Goal: Task Accomplishment & Management: Complete application form

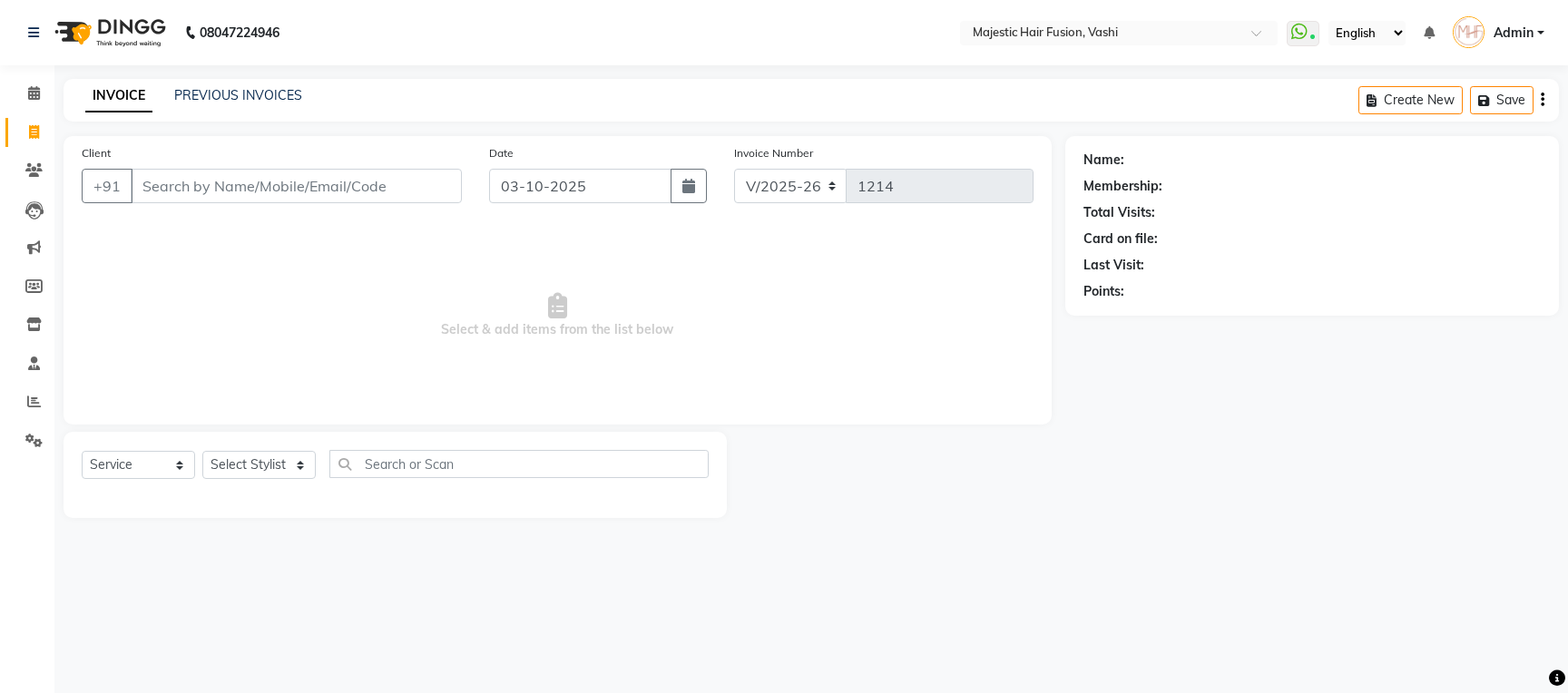
select select "559"
select select "service"
click at [314, 188] on input "Client" at bounding box center [296, 185] width 331 height 34
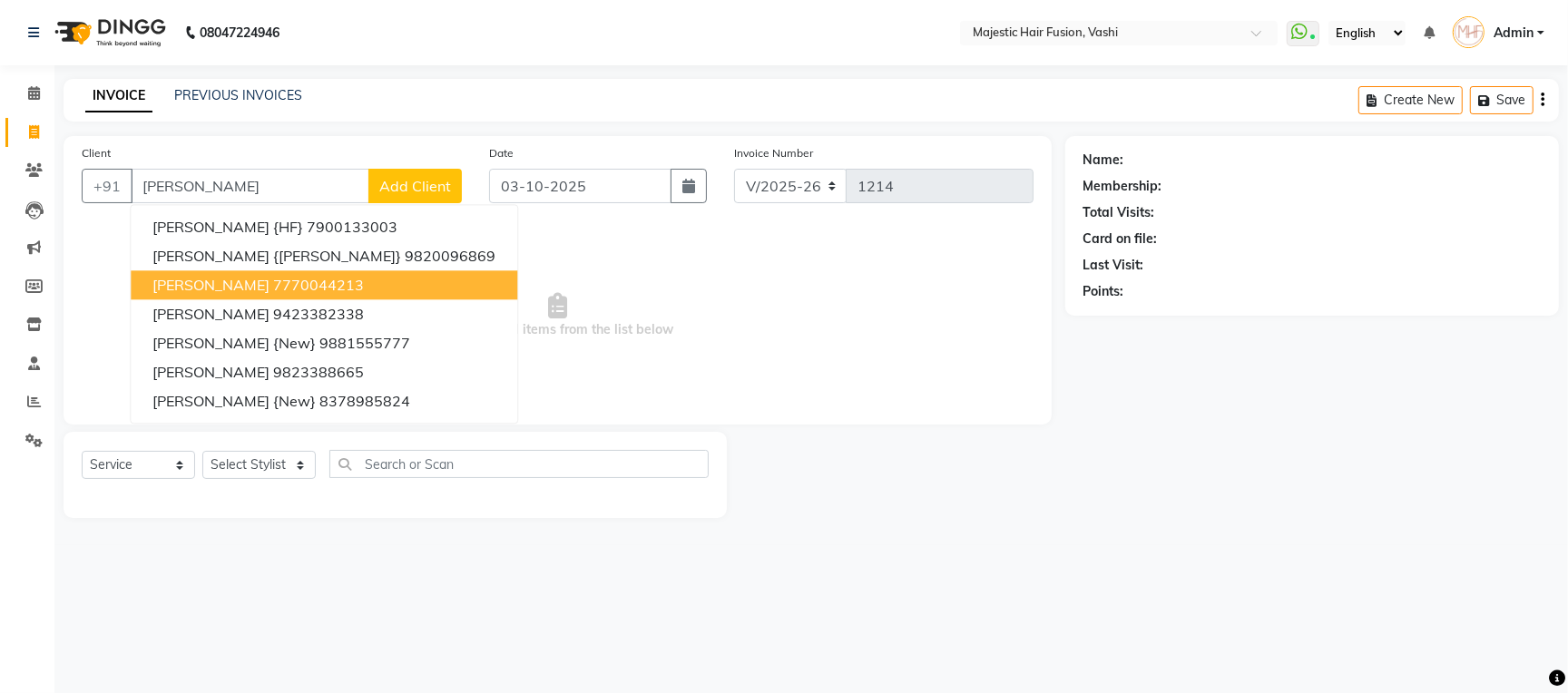
click at [328, 292] on ngb-highlight "7770044213" at bounding box center [318, 285] width 91 height 19
type input "7770044213"
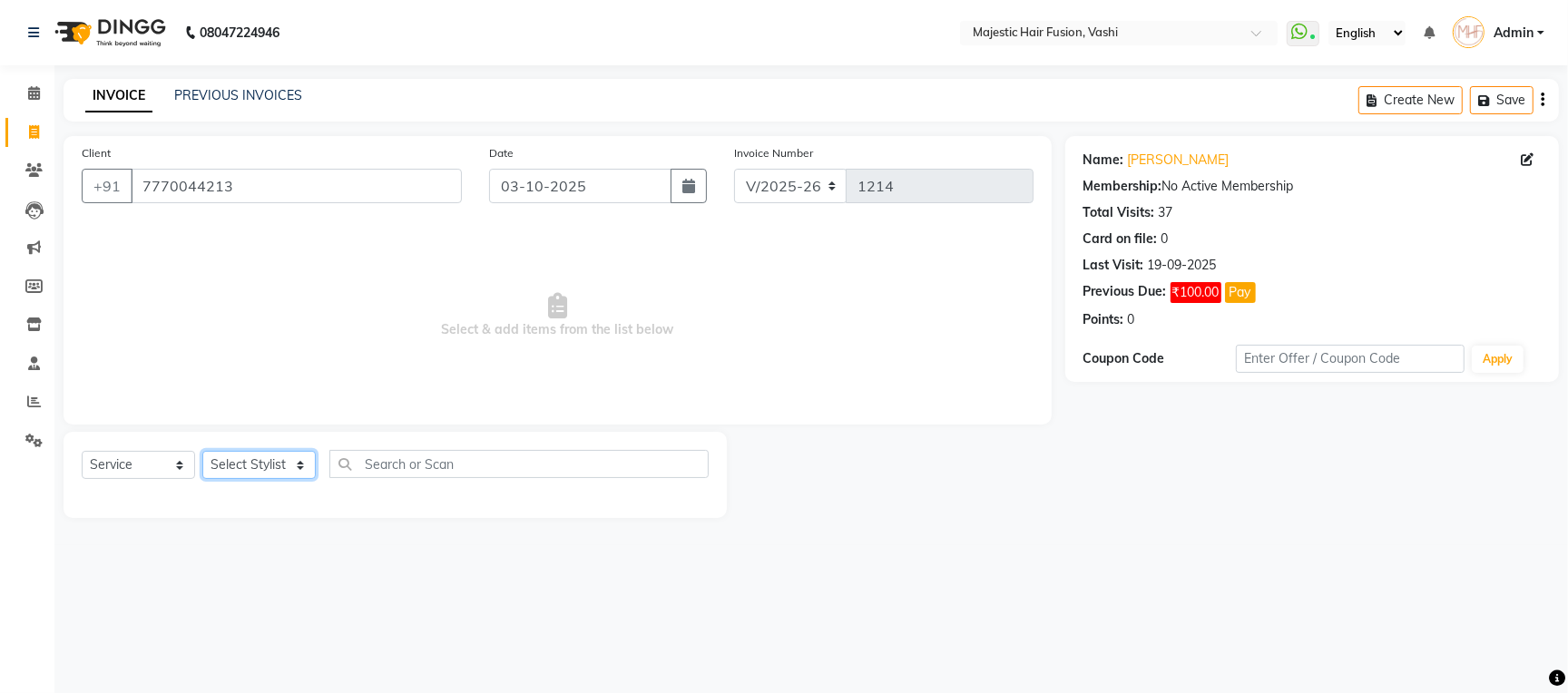
click at [265, 458] on select "Select Stylist [PERSON_NAME] [PERSON_NAME] [PERSON_NAME] [PERSON_NAME] Raise [P…" at bounding box center [259, 465] width 113 height 28
select select "84386"
click at [202, 452] on select "Select Stylist [PERSON_NAME] [PERSON_NAME] [PERSON_NAME] [PERSON_NAME] Raise [P…" at bounding box center [259, 465] width 113 height 28
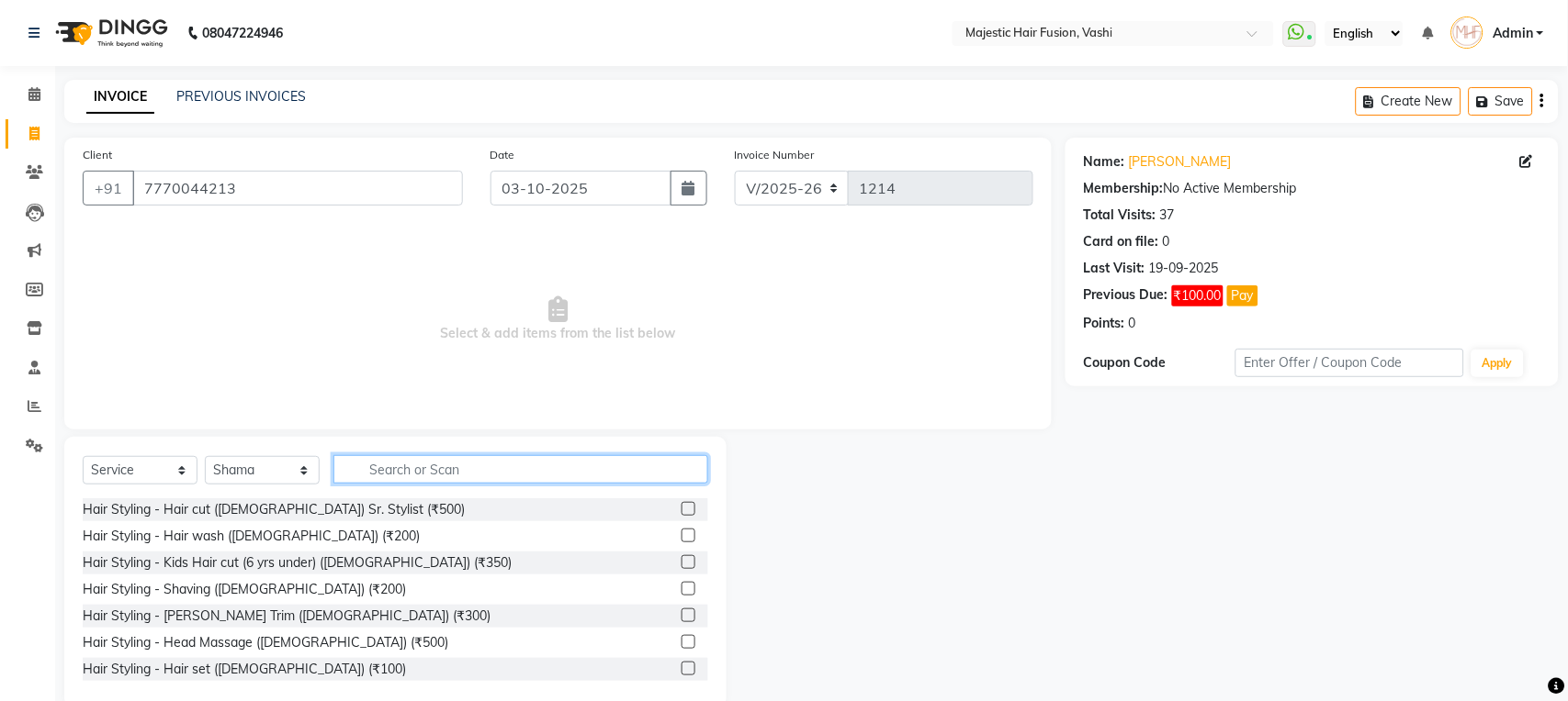
click at [398, 470] on input "text" at bounding box center [521, 469] width 374 height 29
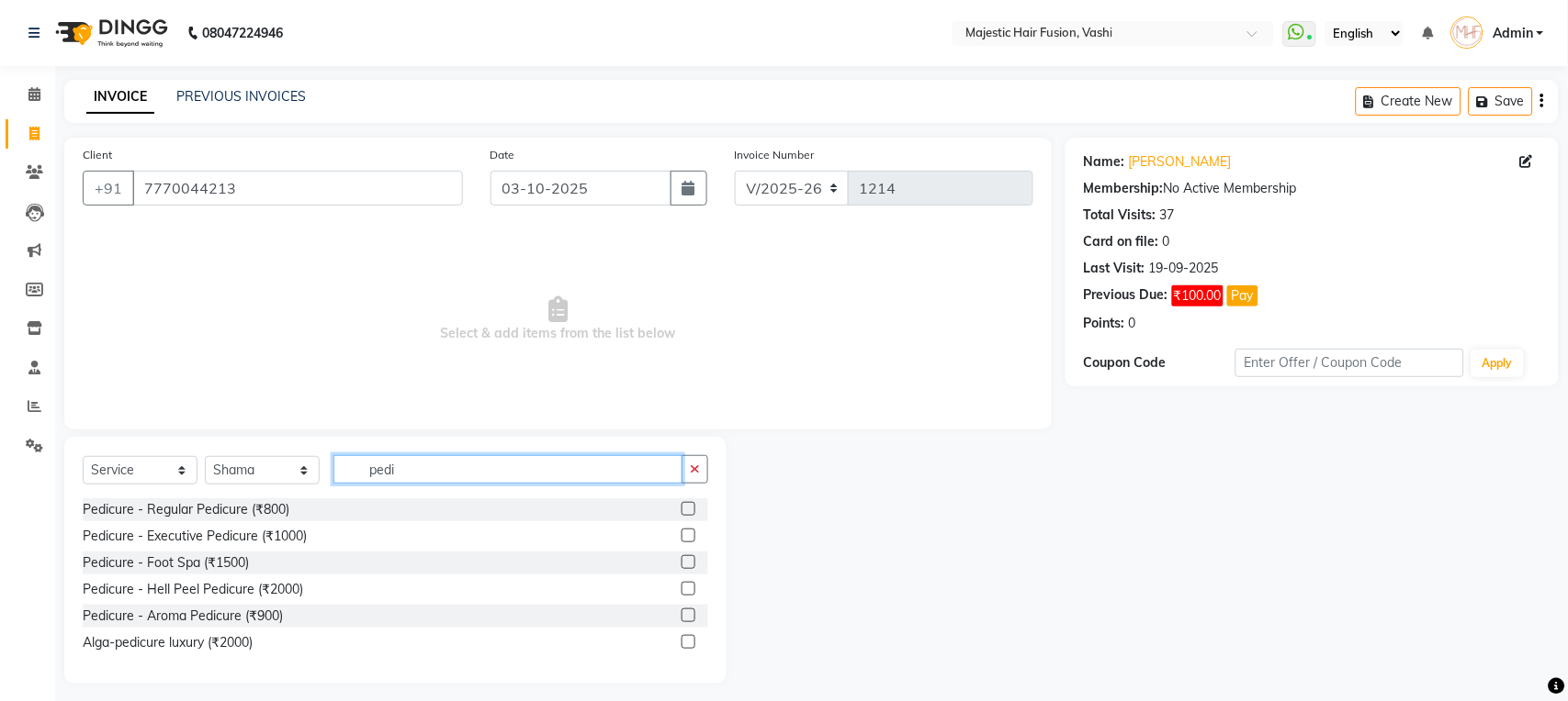
type input "pedi"
click at [684, 512] on label at bounding box center [689, 509] width 14 height 14
click at [684, 512] on input "checkbox" at bounding box center [688, 510] width 12 height 12
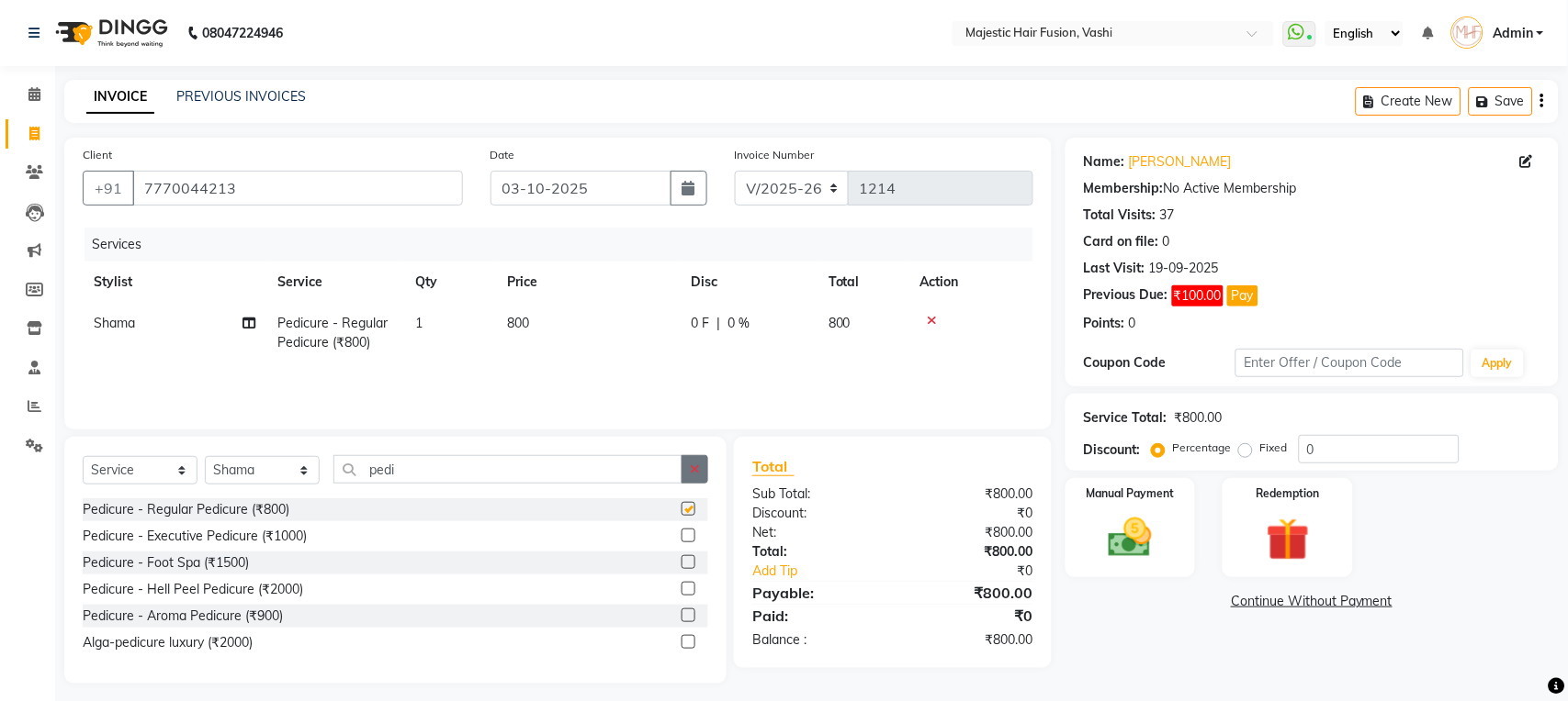
checkbox input "false"
click at [698, 476] on icon "button" at bounding box center [695, 469] width 10 height 13
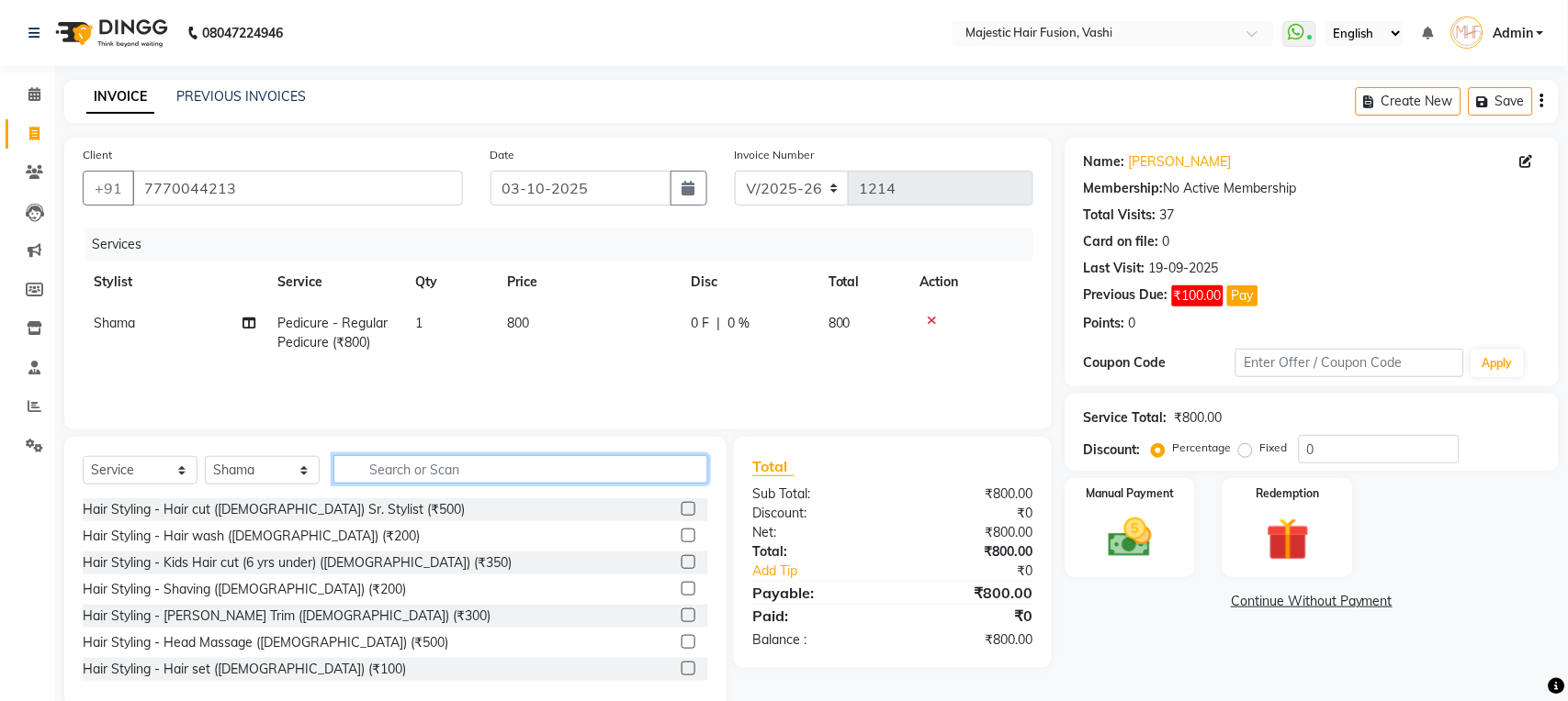
click at [590, 480] on input "text" at bounding box center [521, 469] width 374 height 29
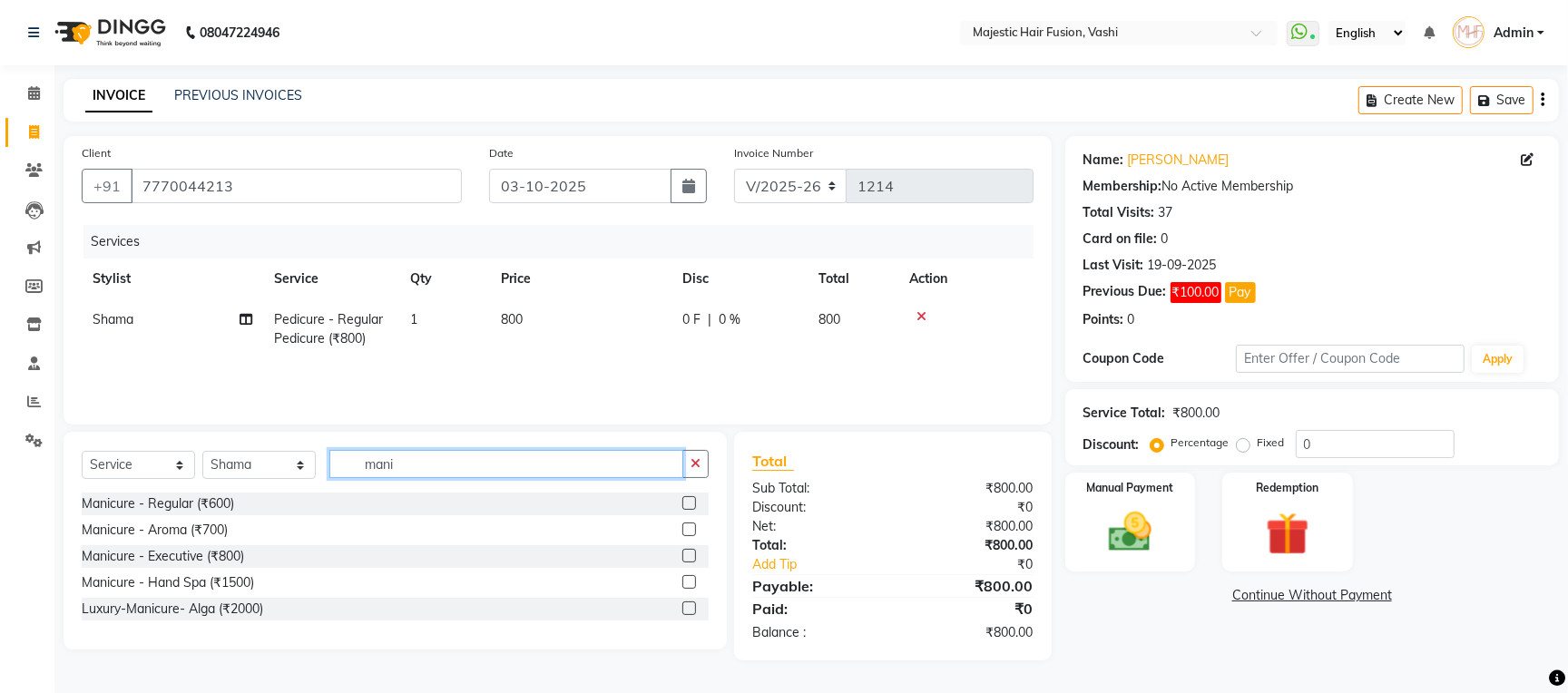
type input "mani"
click at [690, 508] on label at bounding box center [689, 504] width 14 height 14
click at [690, 508] on input "checkbox" at bounding box center [688, 505] width 12 height 12
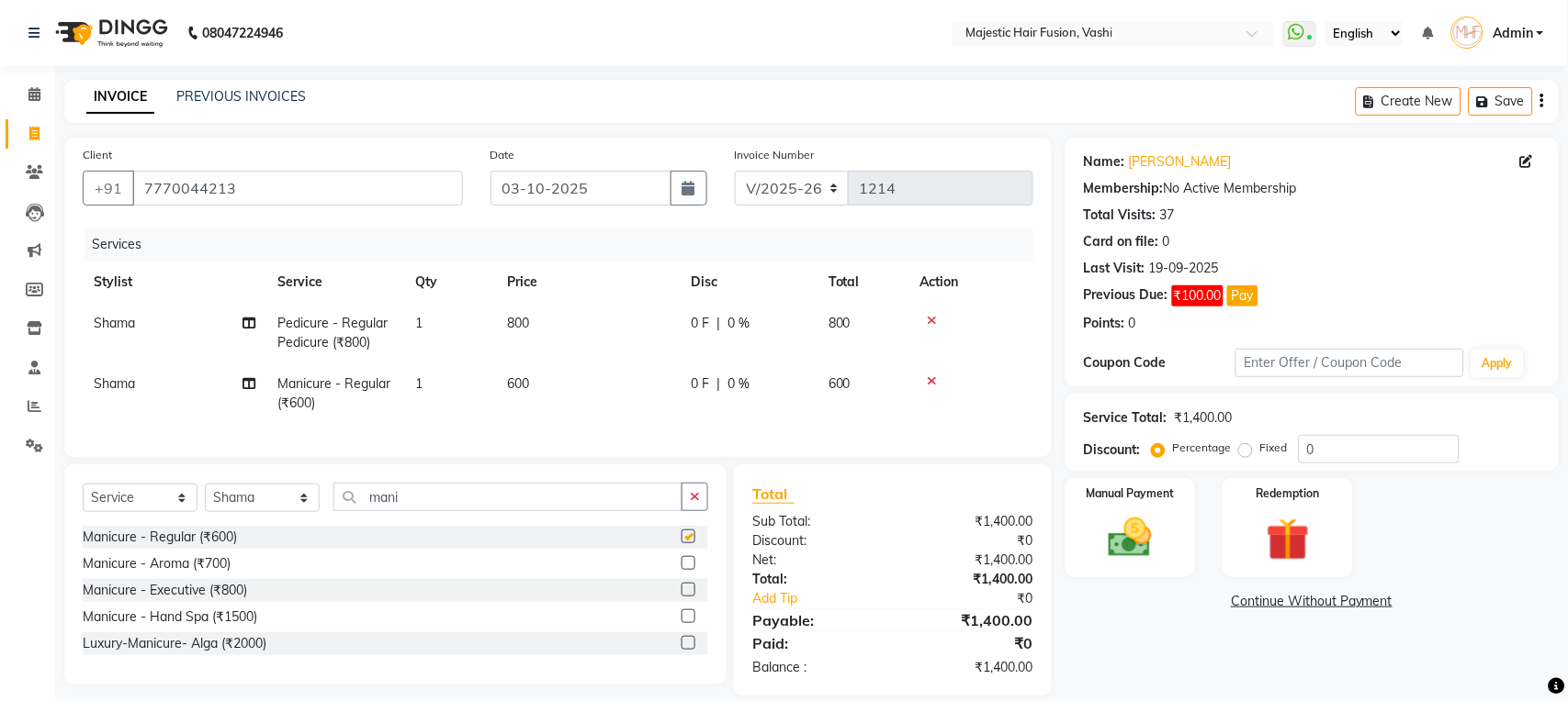
checkbox input "false"
click at [525, 387] on span "600" at bounding box center [518, 383] width 22 height 17
select select "84386"
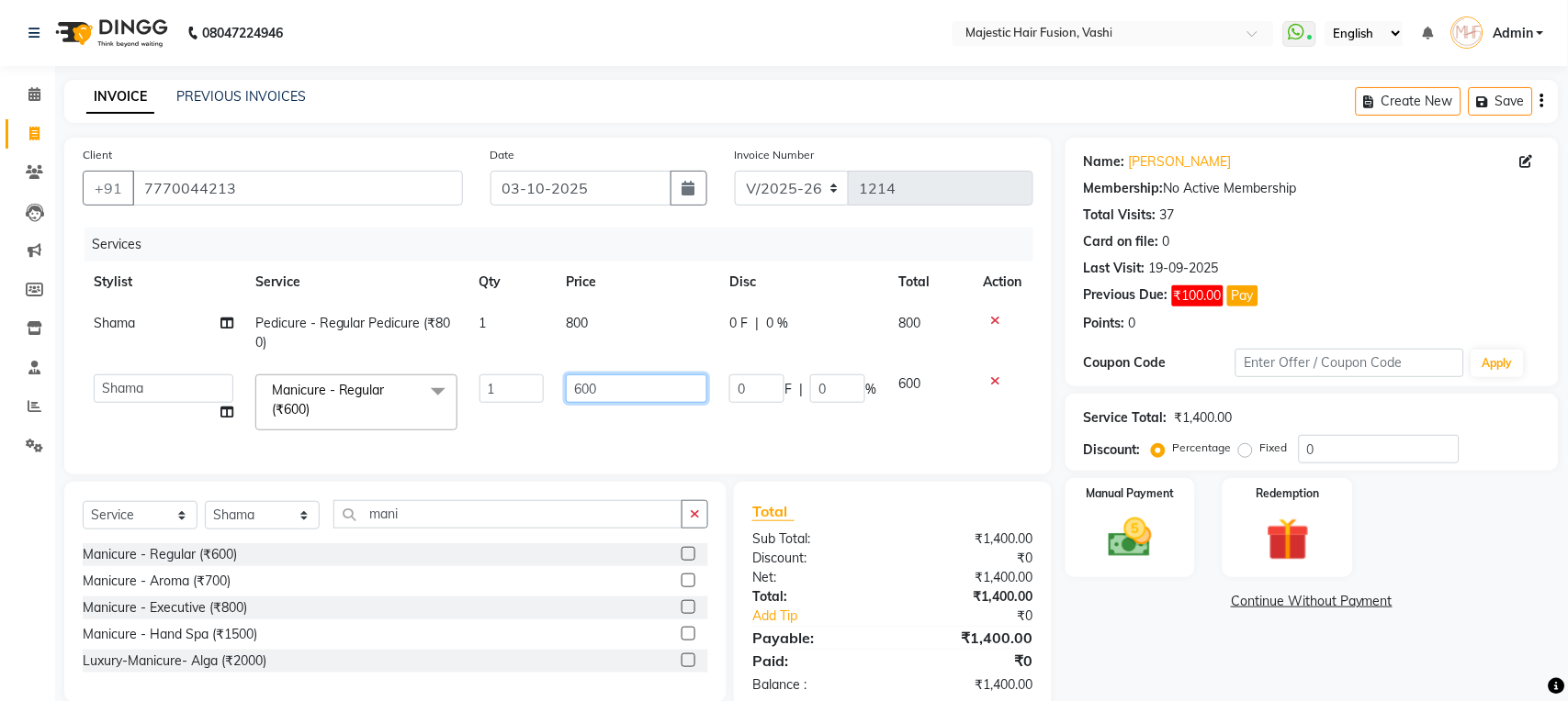
click at [580, 387] on input "600" at bounding box center [636, 388] width 141 height 29
type input "700"
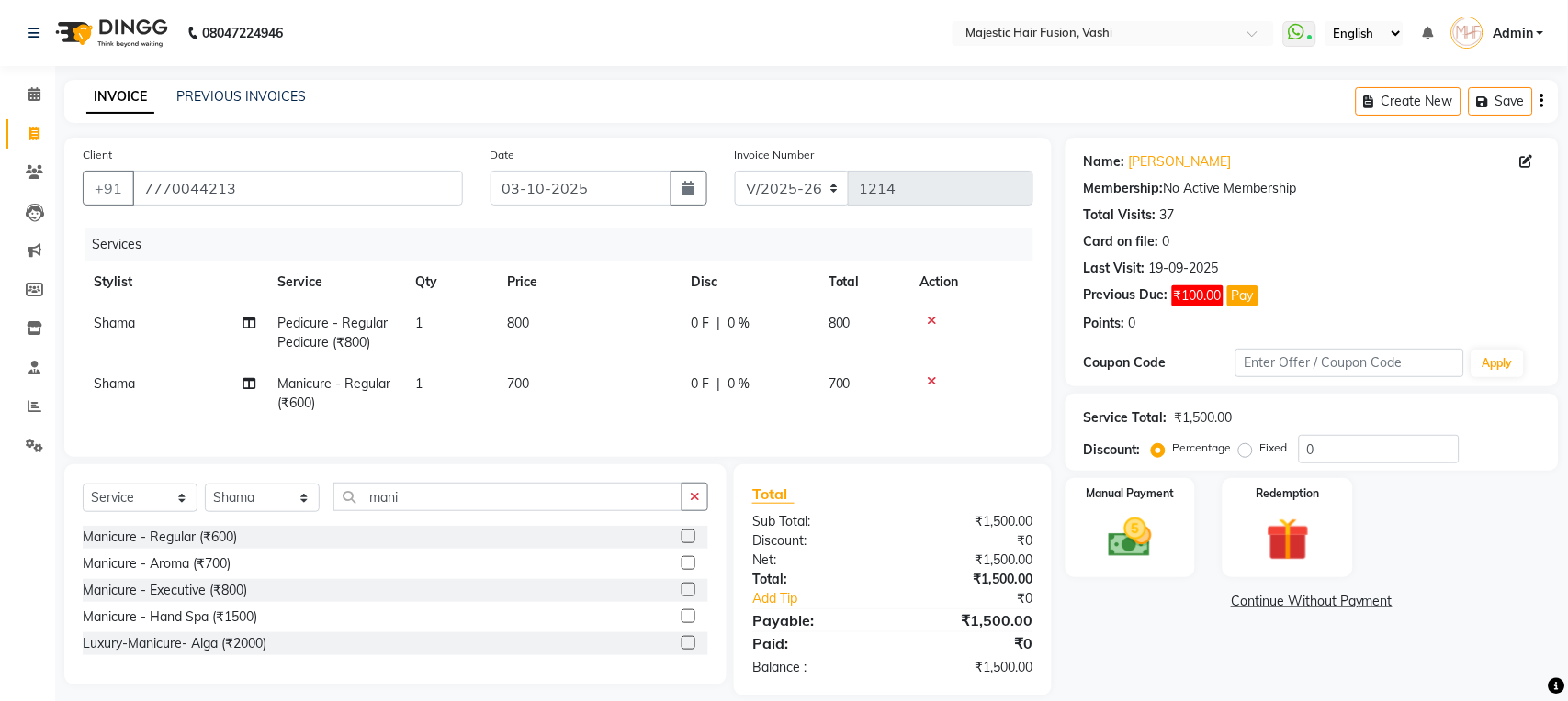
click at [710, 439] on div "Services Stylist Service Qty Price Disc Total Action Shama Pedicure - Regular P…" at bounding box center [558, 334] width 950 height 211
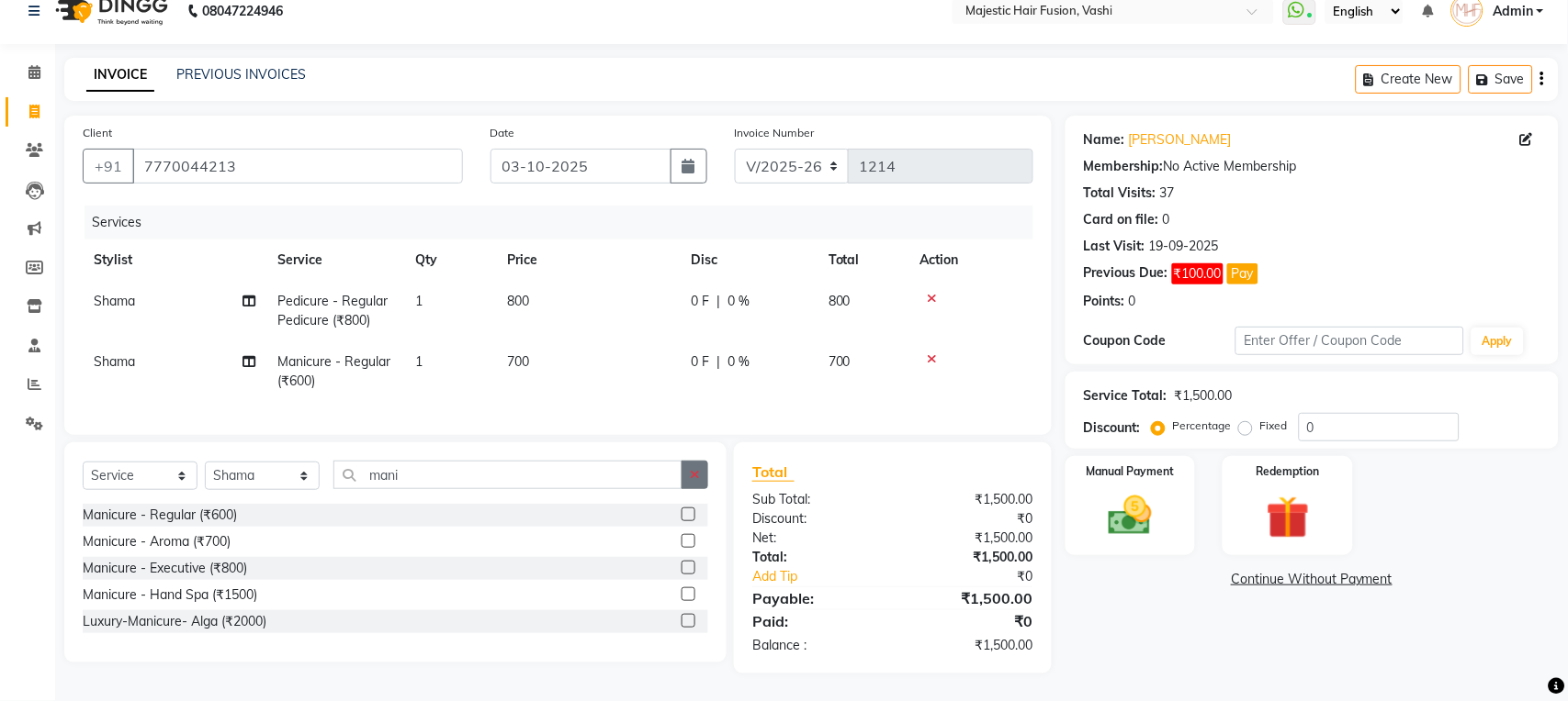
click at [689, 470] on button "button" at bounding box center [695, 475] width 27 height 29
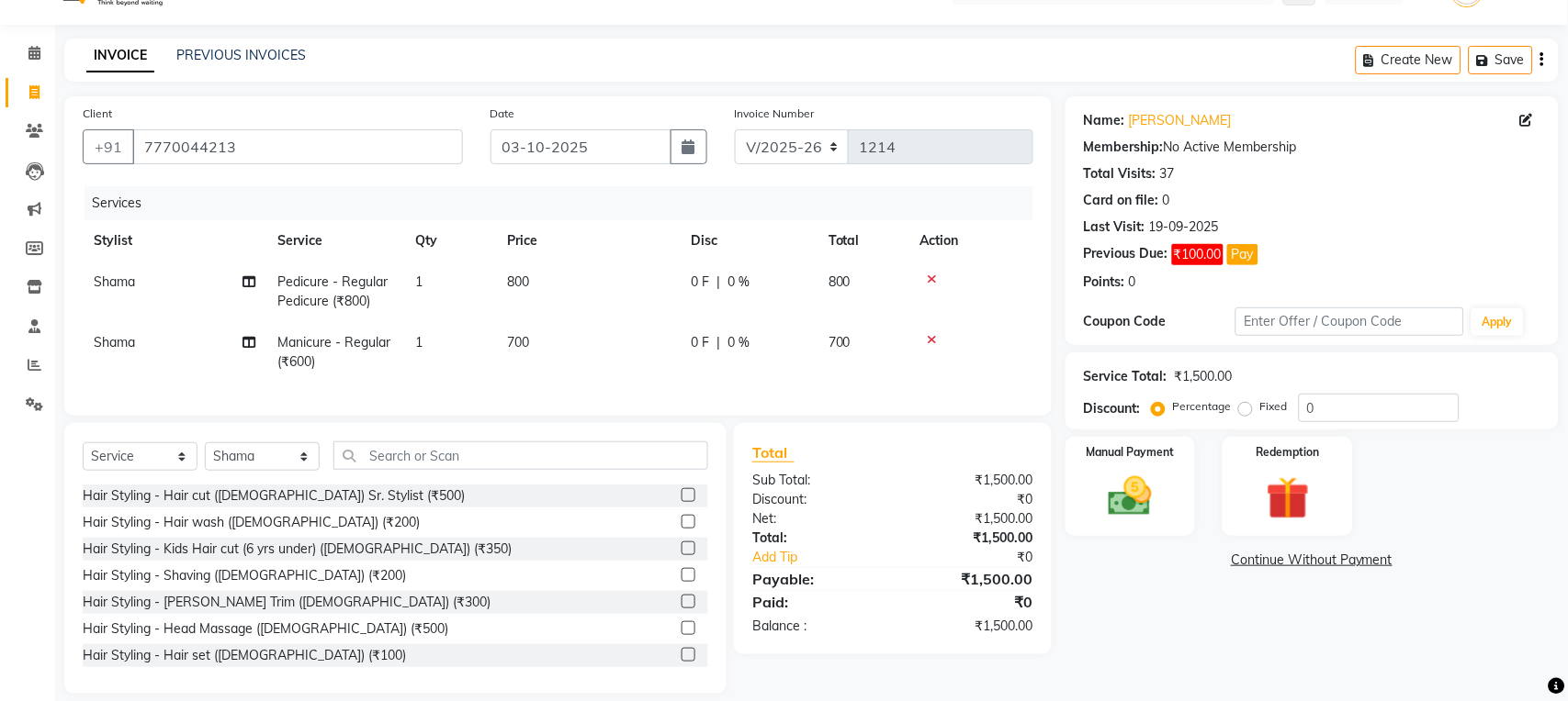
click at [682, 609] on label at bounding box center [689, 602] width 14 height 14
click at [682, 609] on input "checkbox" at bounding box center [688, 602] width 12 height 12
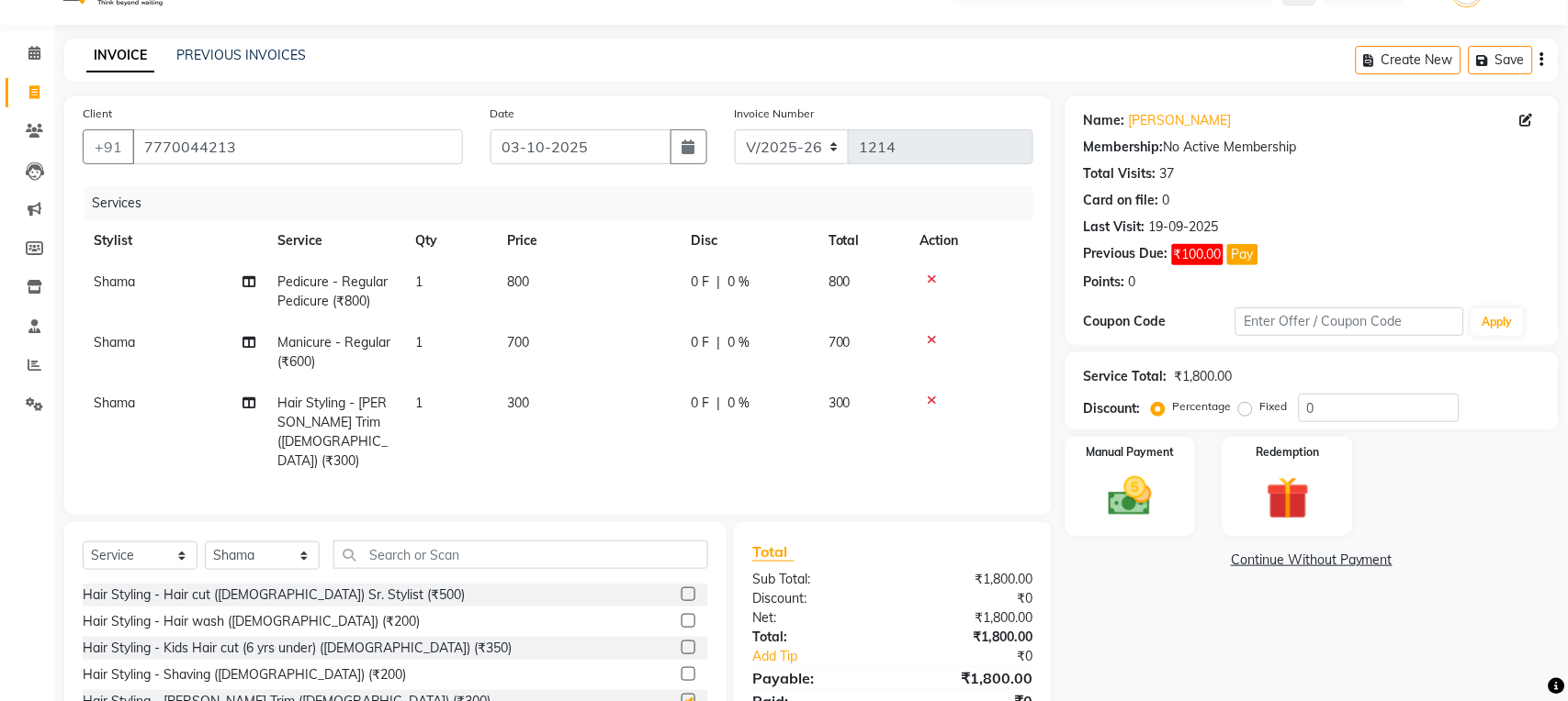
checkbox input "false"
click at [933, 400] on icon at bounding box center [933, 400] width 10 height 13
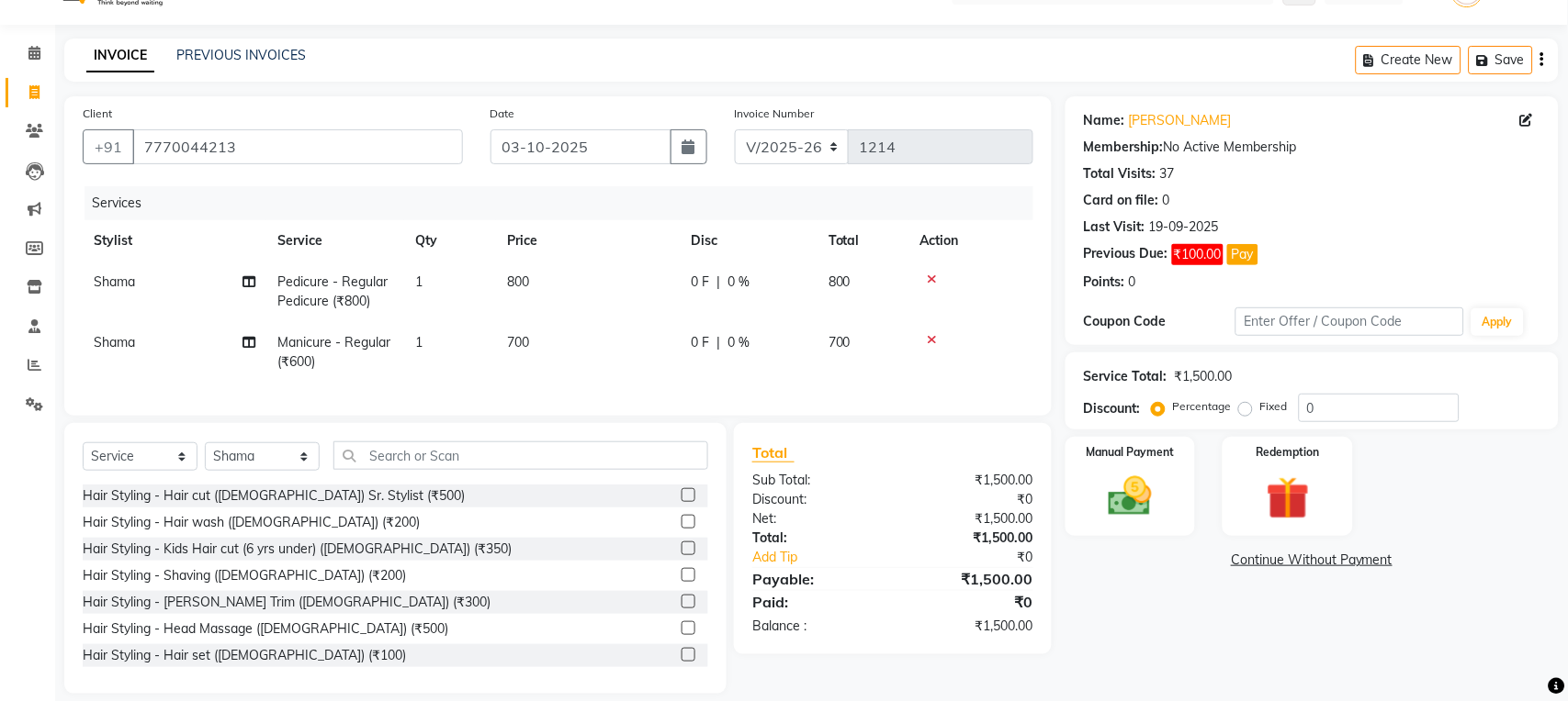
scroll to position [80, 0]
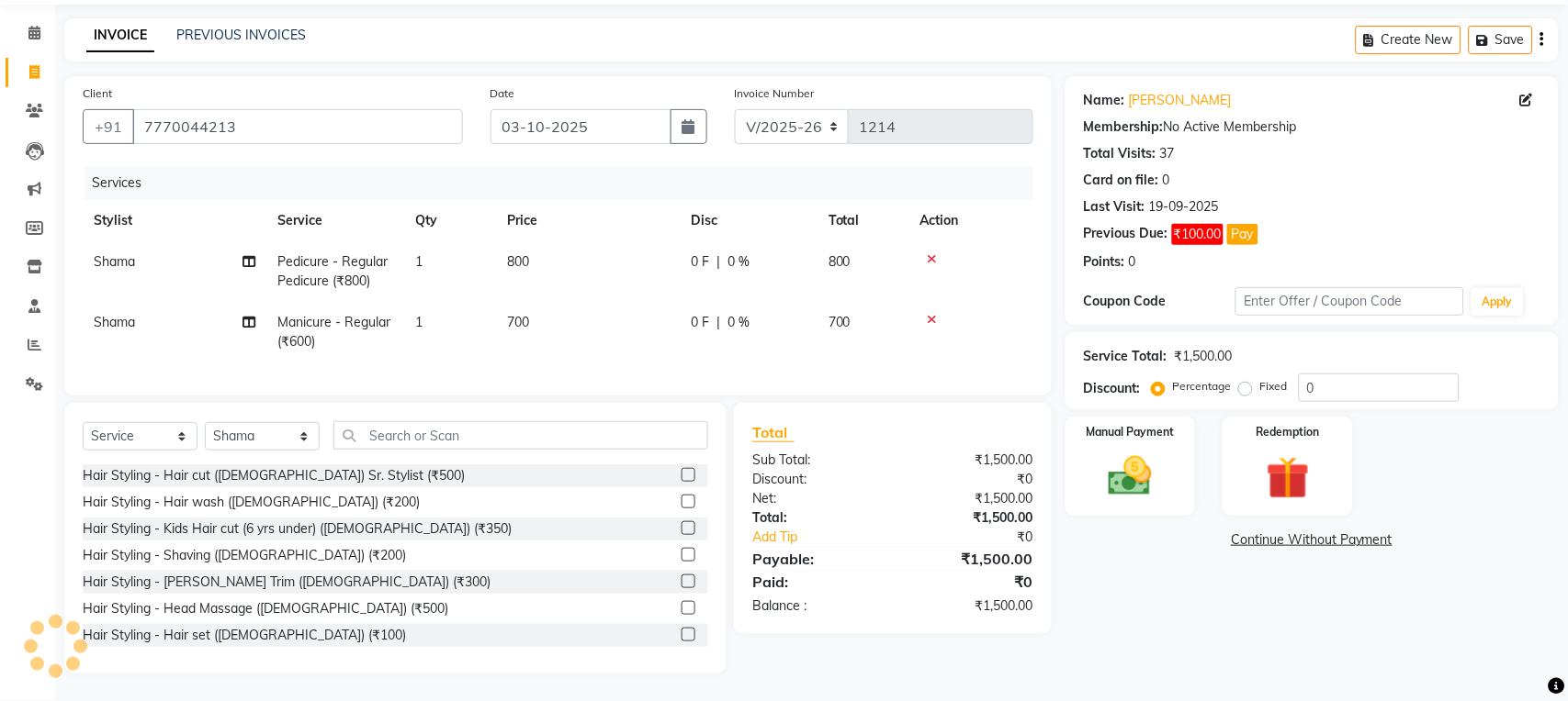
click at [682, 556] on label at bounding box center [689, 555] width 14 height 14
click at [682, 556] on input "checkbox" at bounding box center [688, 556] width 12 height 12
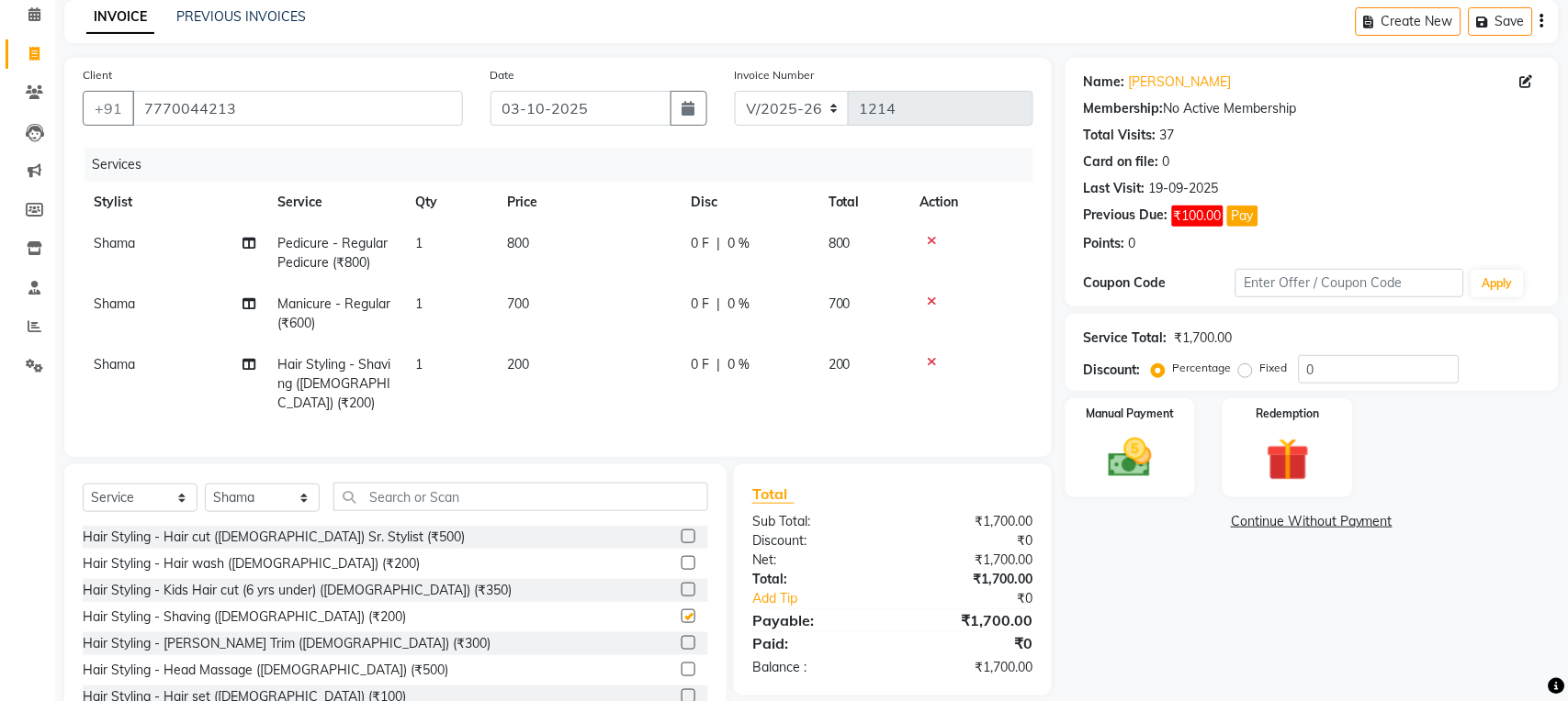
checkbox input "false"
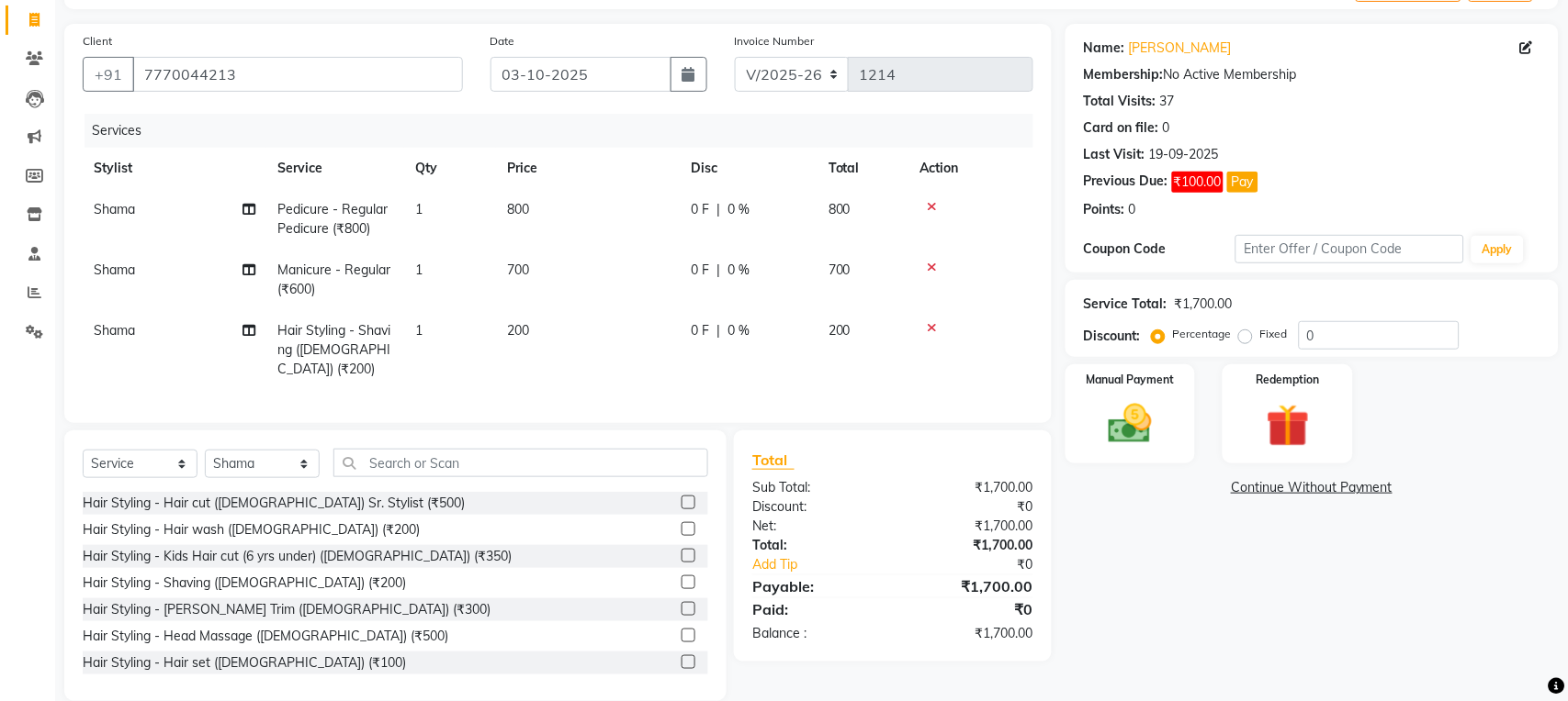
scroll to position [140, 0]
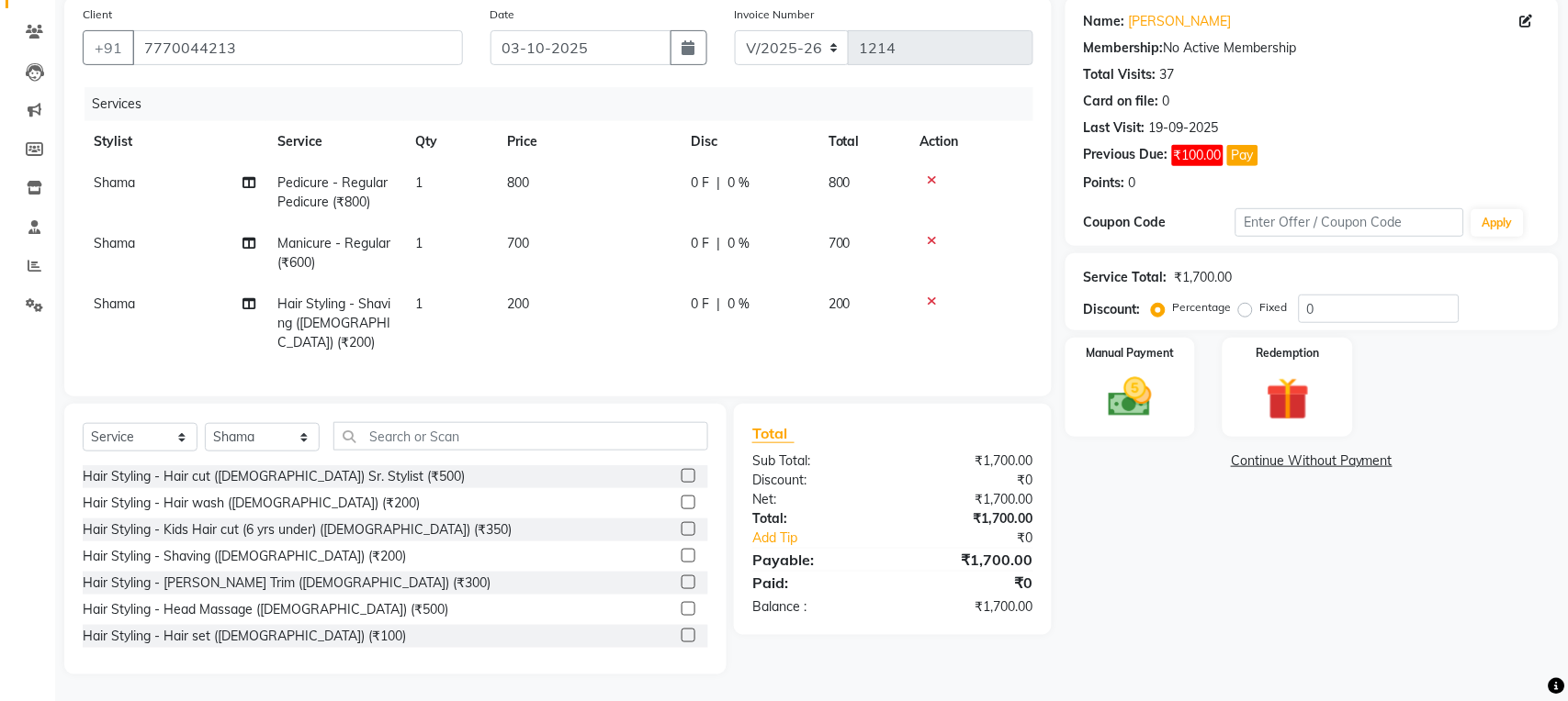
click at [115, 300] on span "Shama" at bounding box center [115, 303] width 41 height 17
select select "84386"
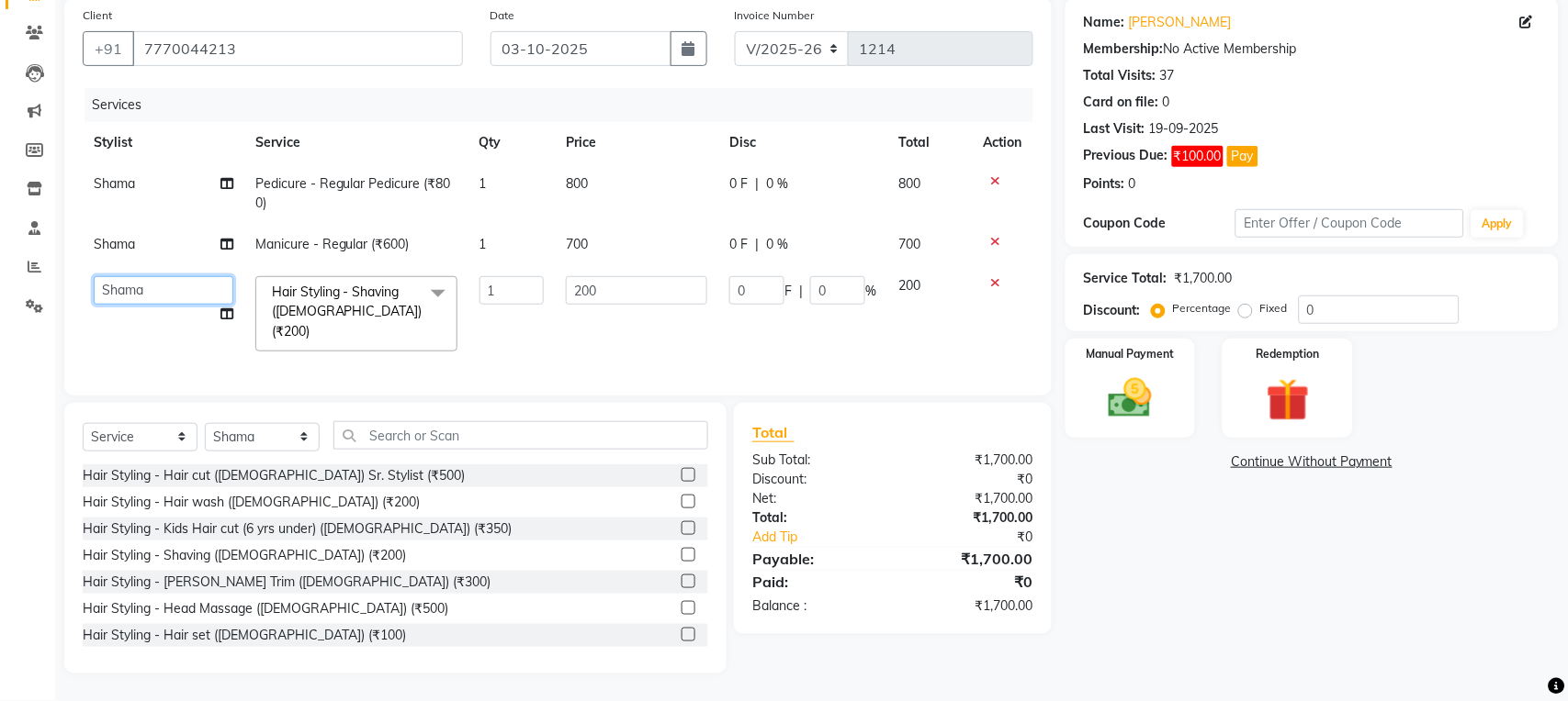
click at [135, 300] on select "[PERSON_NAME] [PERSON_NAME] [PERSON_NAME] [PERSON_NAME] Raise [PERSON_NAME] Vid…" at bounding box center [163, 290] width 139 height 29
select select "48869"
click at [1133, 413] on img at bounding box center [1130, 399] width 72 height 51
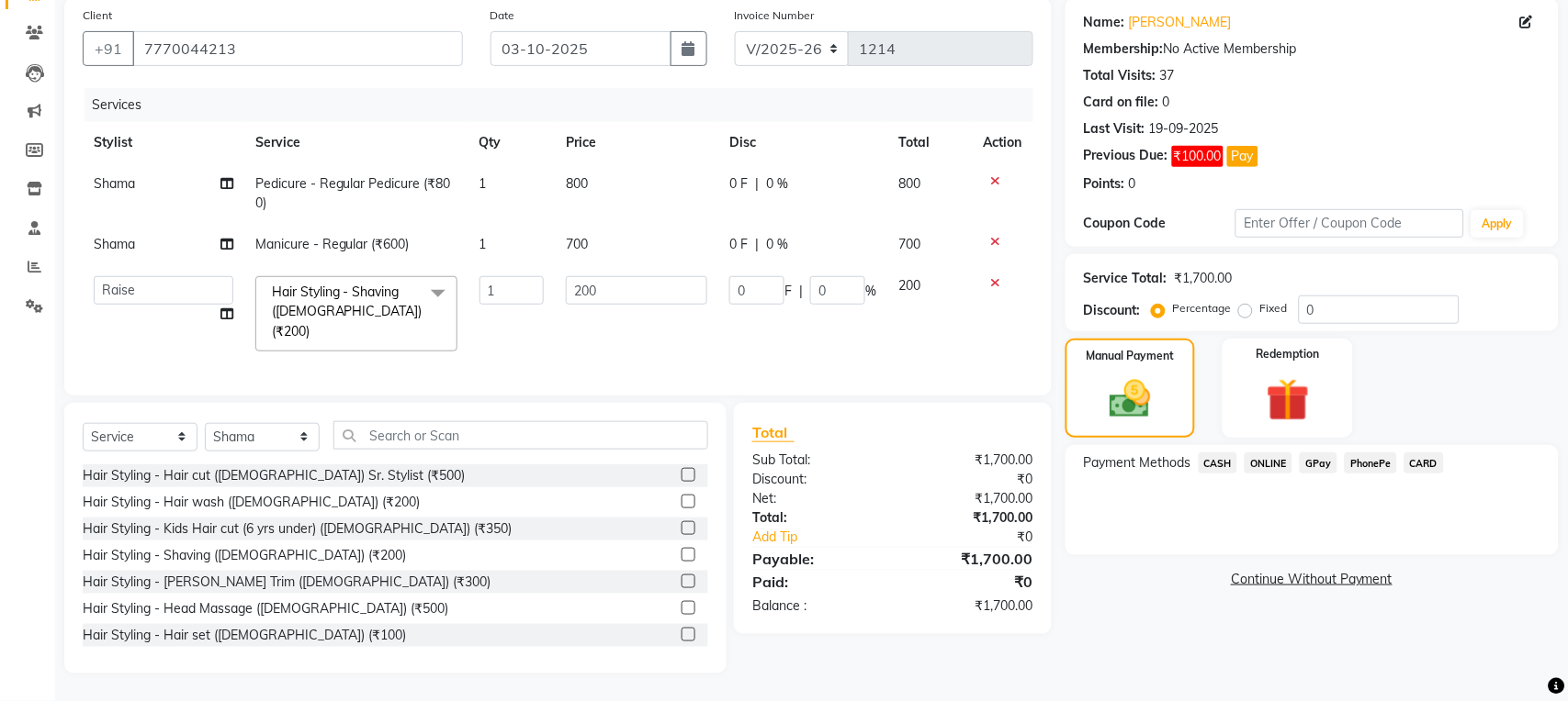
click at [1427, 468] on span "CARD" at bounding box center [1425, 462] width 40 height 21
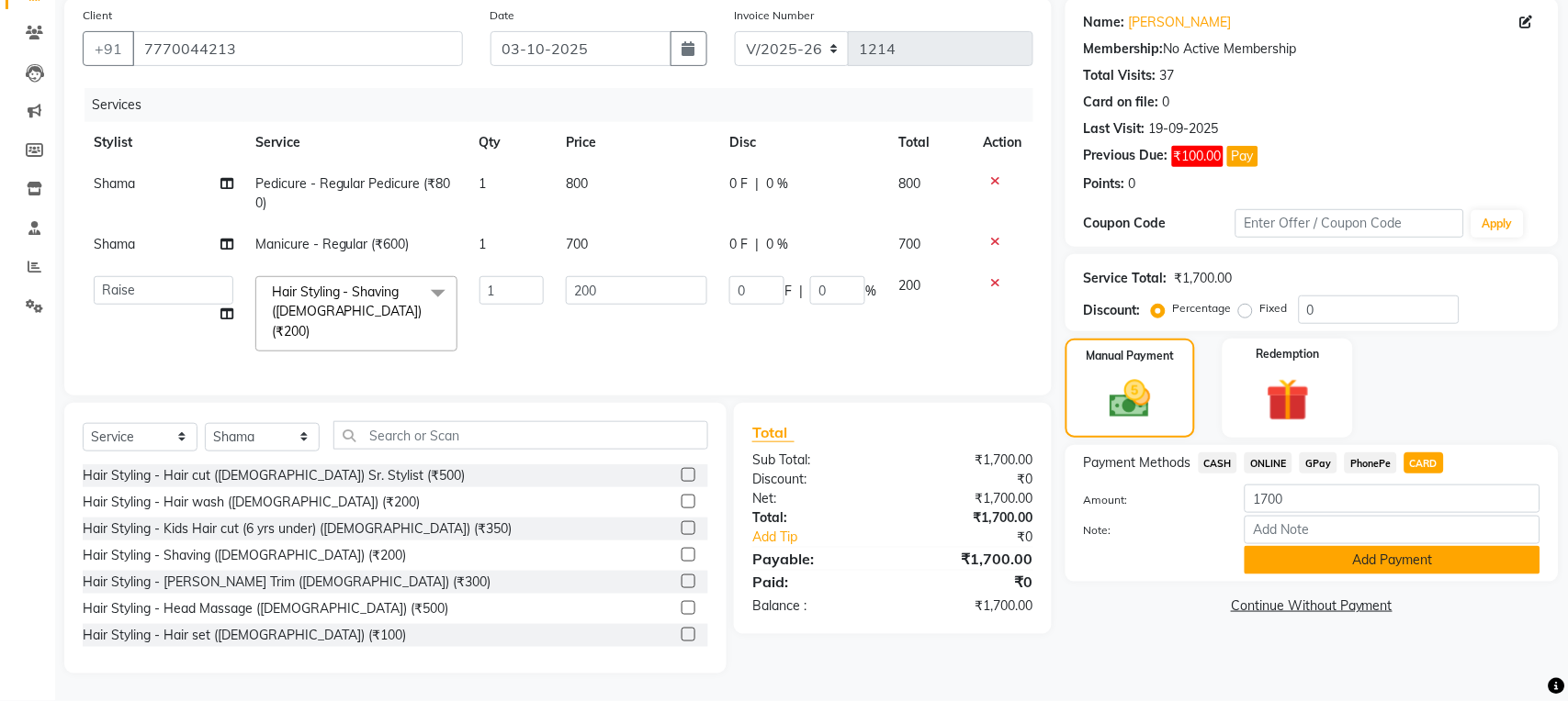
click at [1385, 569] on button "Add Payment" at bounding box center [1392, 560] width 295 height 29
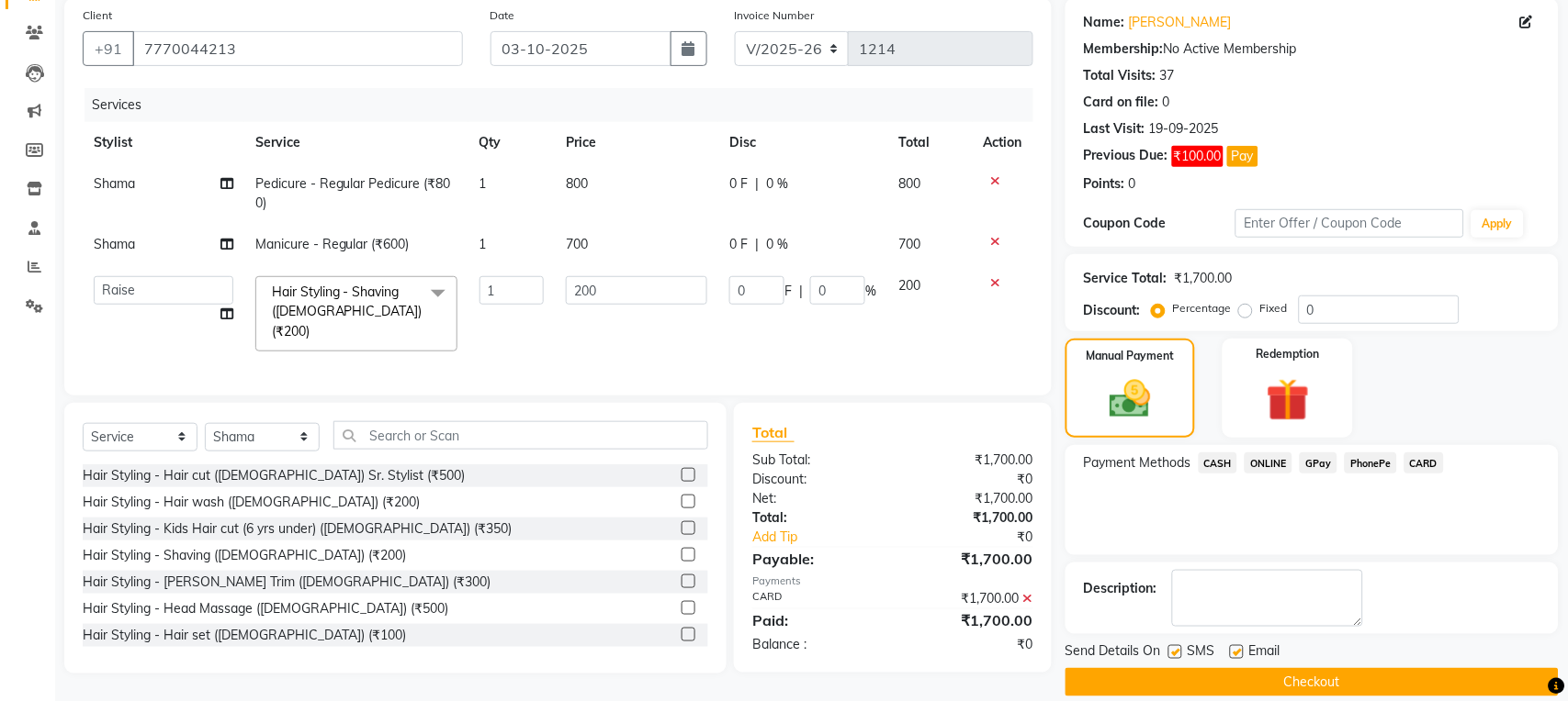
scroll to position [164, 0]
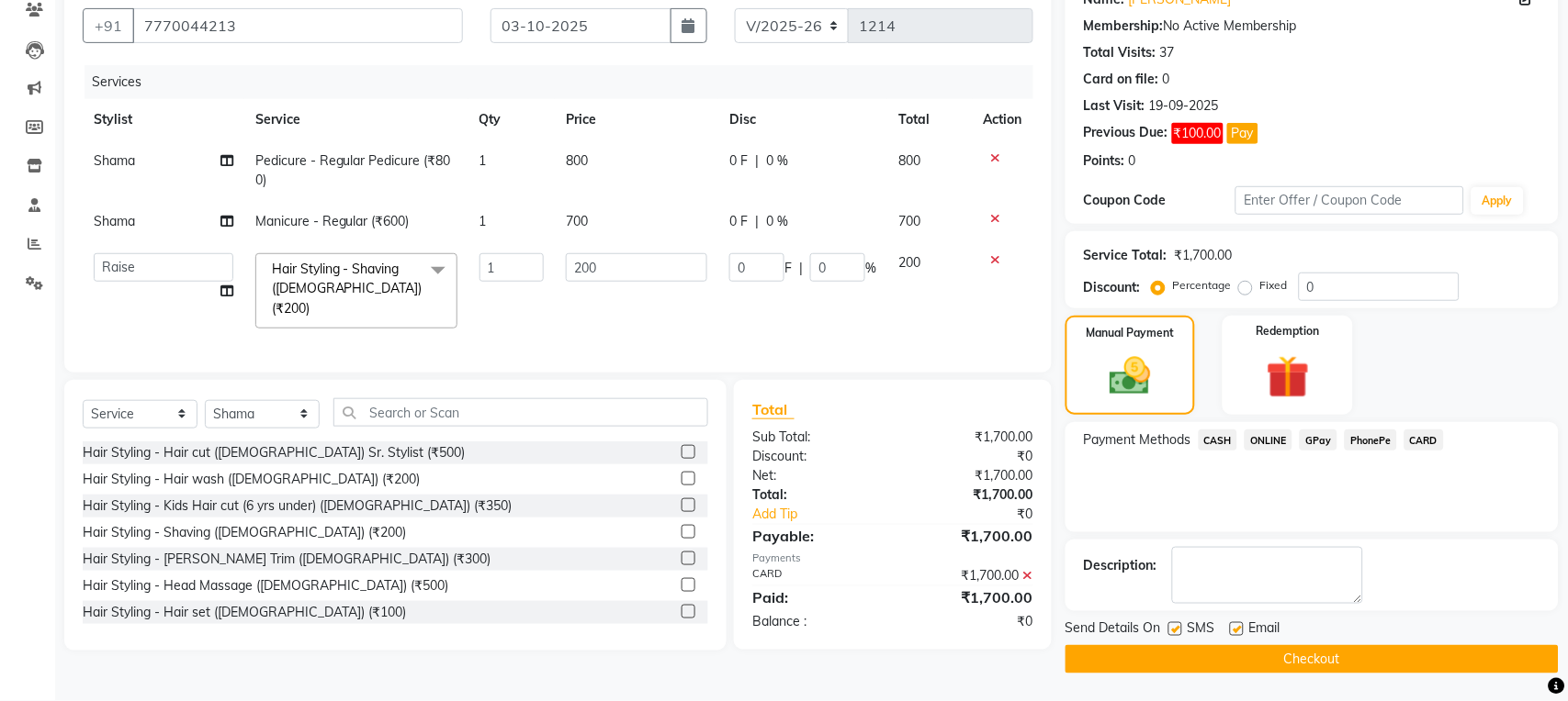
click at [1178, 630] on label at bounding box center [1176, 629] width 14 height 14
click at [1178, 630] on input "checkbox" at bounding box center [1175, 630] width 12 height 12
checkbox input "false"
click at [1238, 633] on label at bounding box center [1237, 629] width 14 height 14
click at [1238, 633] on input "checkbox" at bounding box center [1236, 630] width 12 height 12
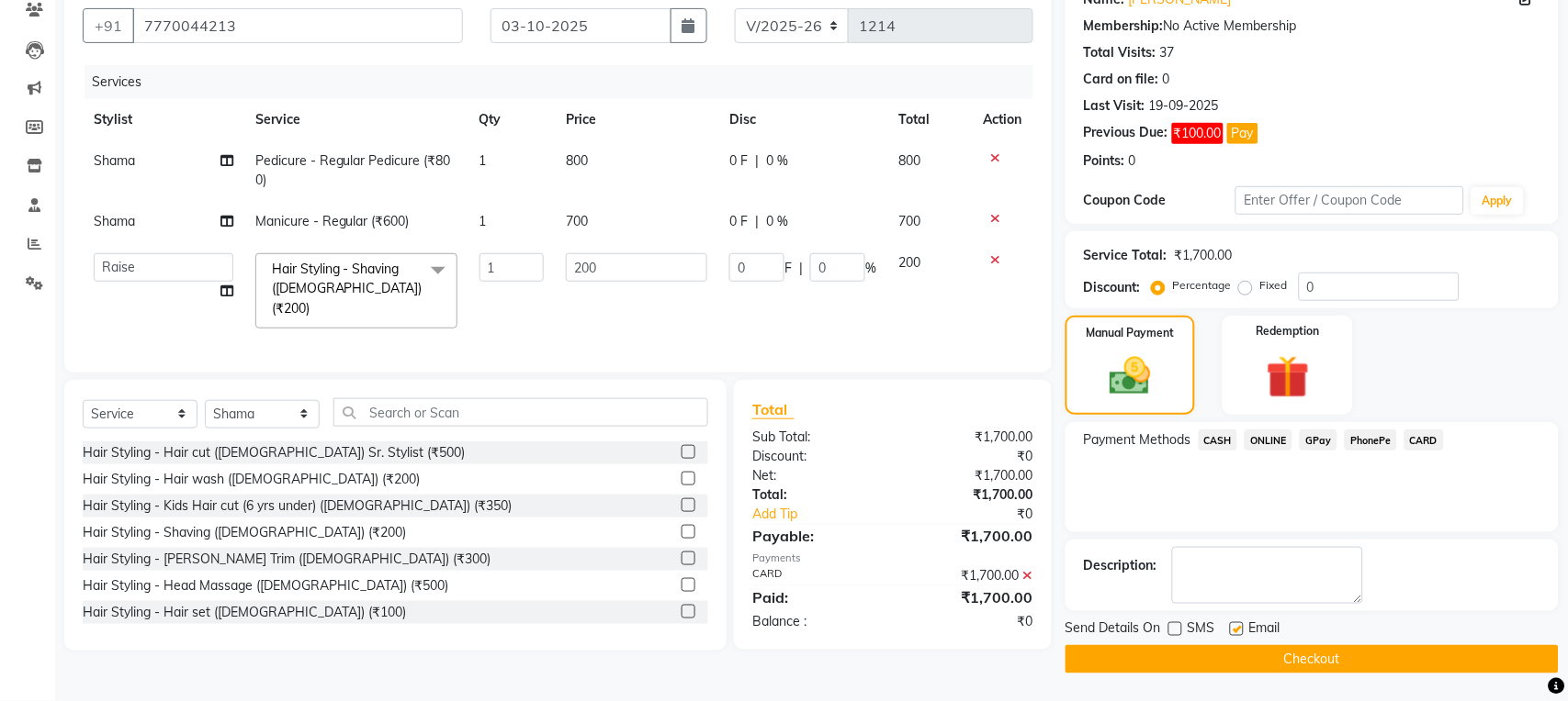
checkbox input "false"
click at [1234, 661] on button "Checkout" at bounding box center [1312, 660] width 493 height 29
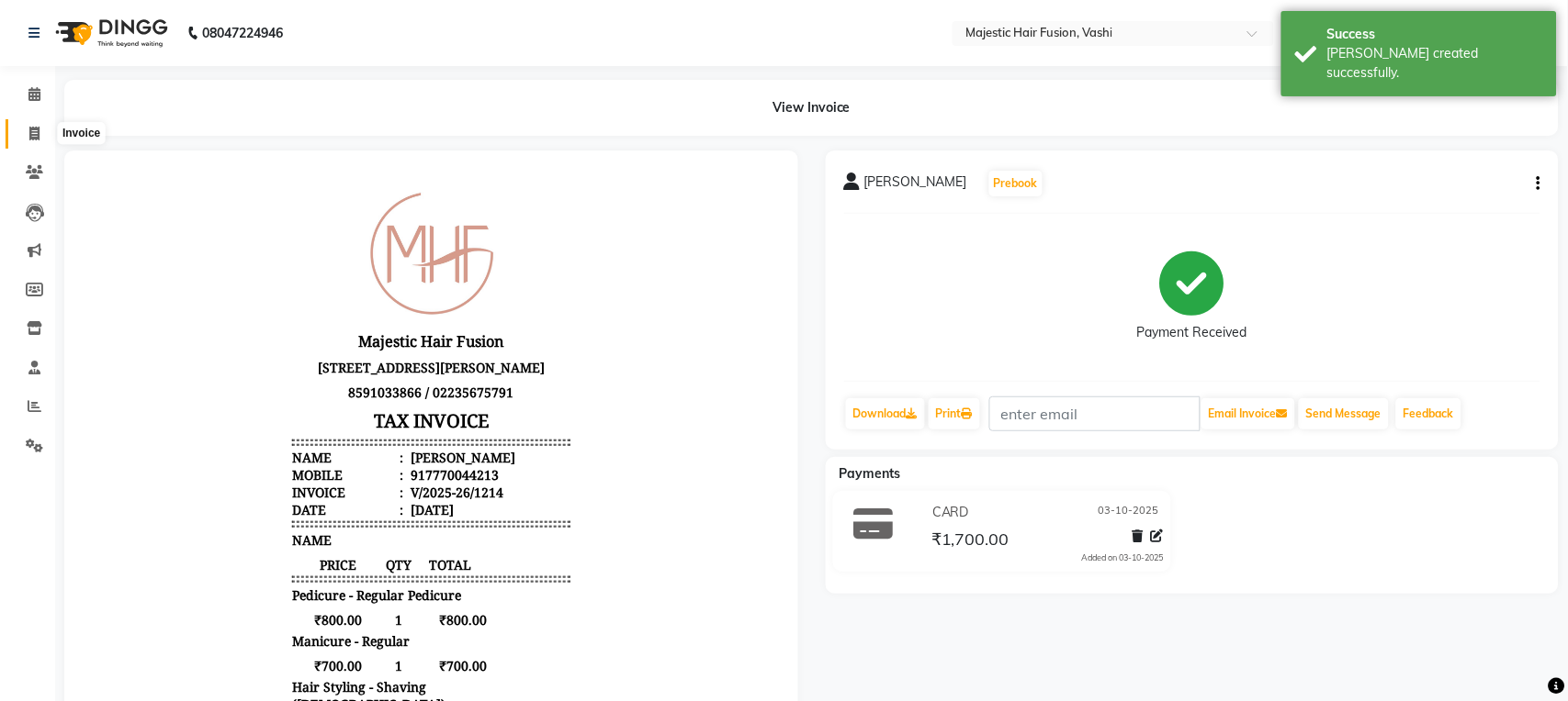
drag, startPoint x: 32, startPoint y: 133, endPoint x: 65, endPoint y: 135, distance: 33.1
click at [33, 133] on icon at bounding box center [35, 133] width 10 height 14
select select "559"
select select "service"
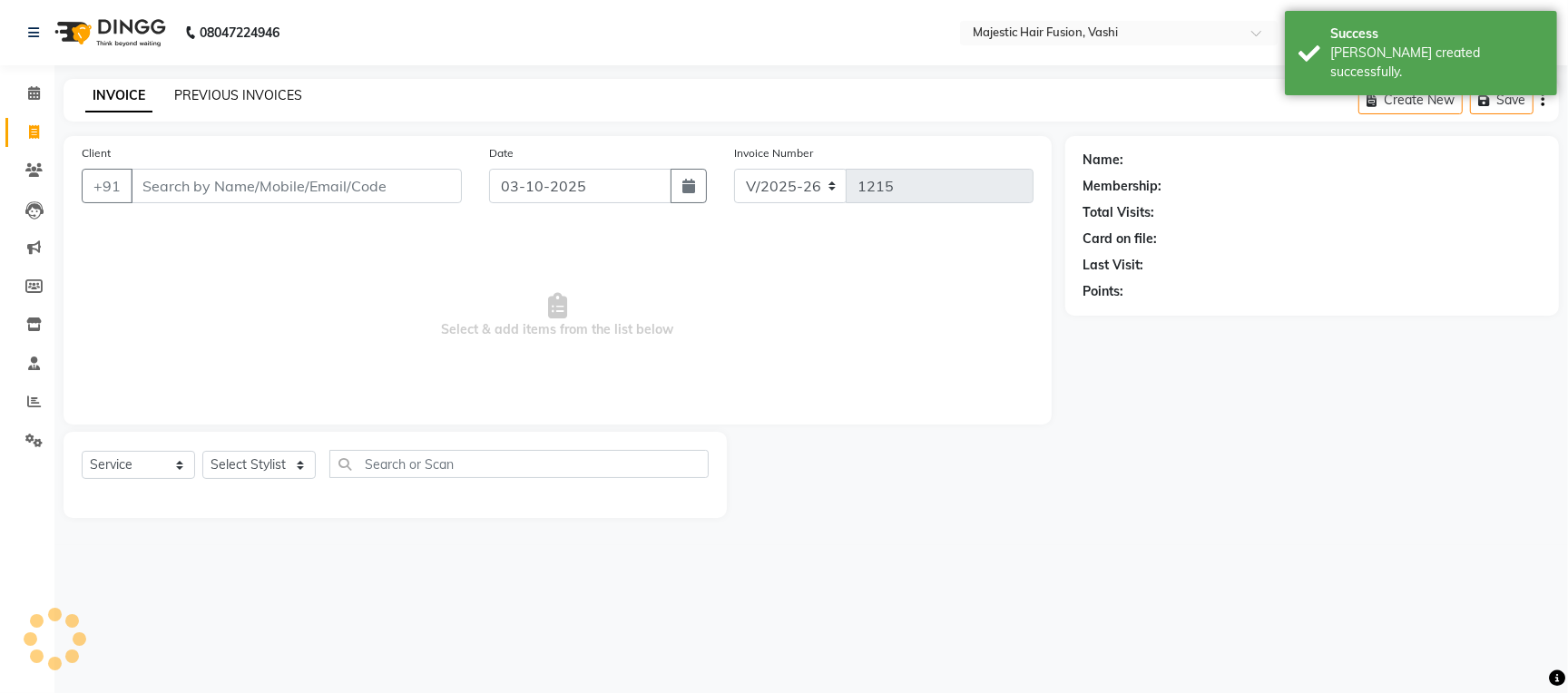
click at [245, 95] on link "PREVIOUS INVOICES" at bounding box center [238, 95] width 128 height 17
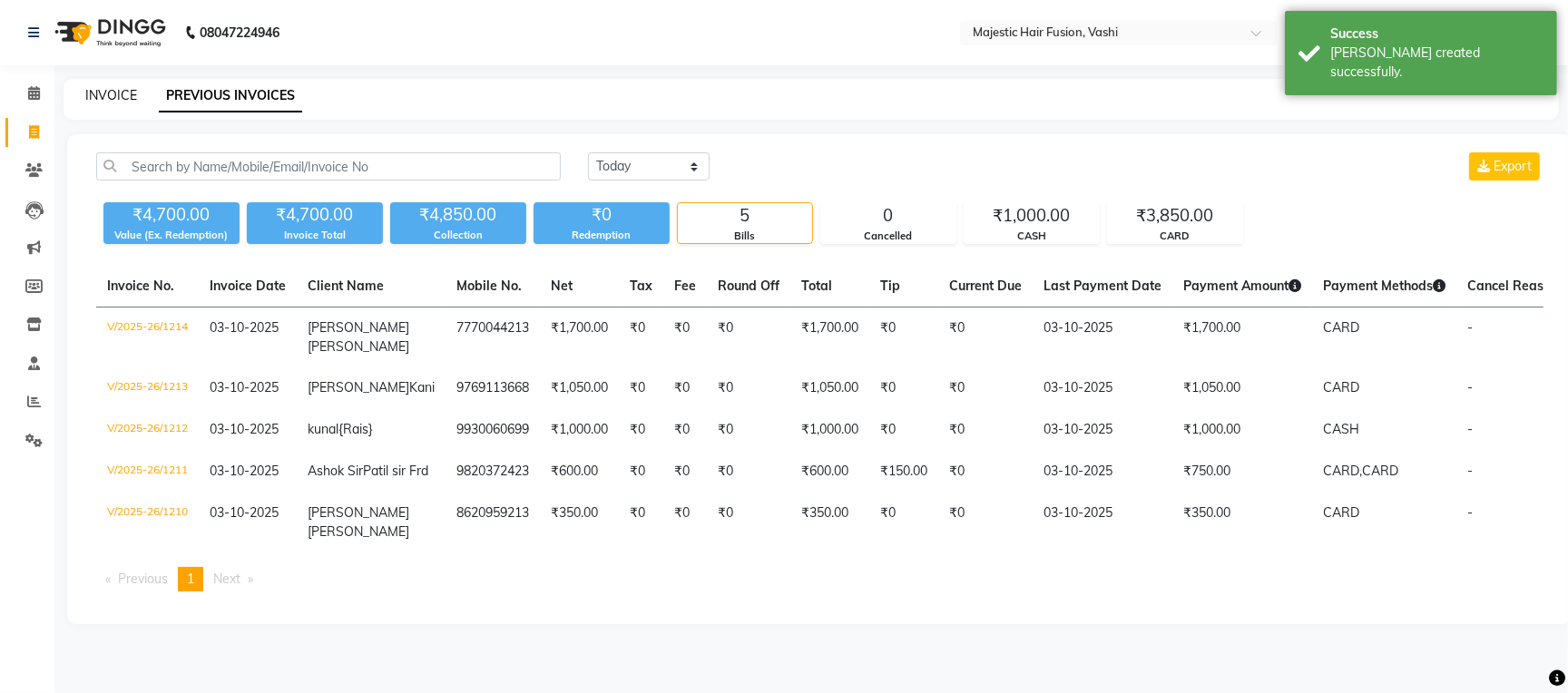
click at [108, 88] on link "INVOICE" at bounding box center [110, 95] width 52 height 17
select select "559"
select select "service"
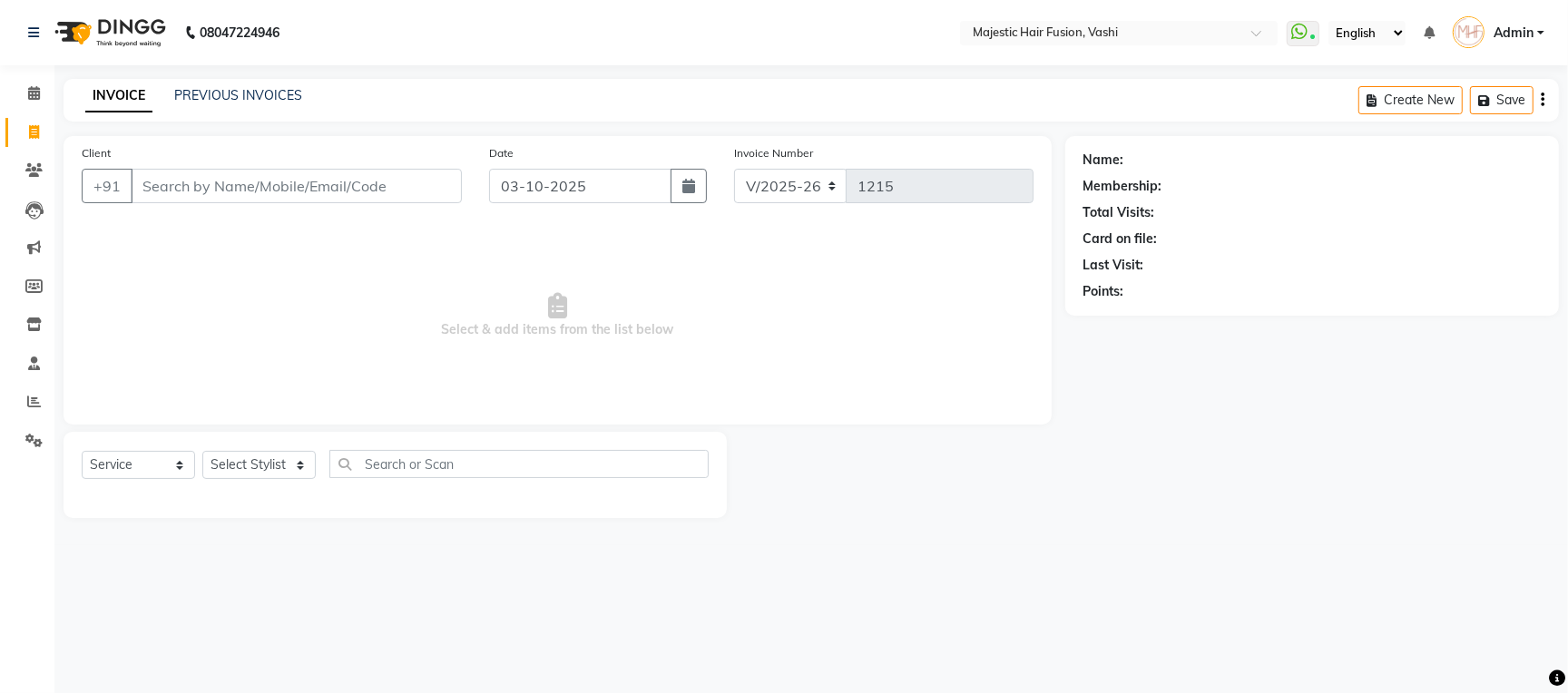
click at [375, 200] on input "Client" at bounding box center [296, 185] width 331 height 34
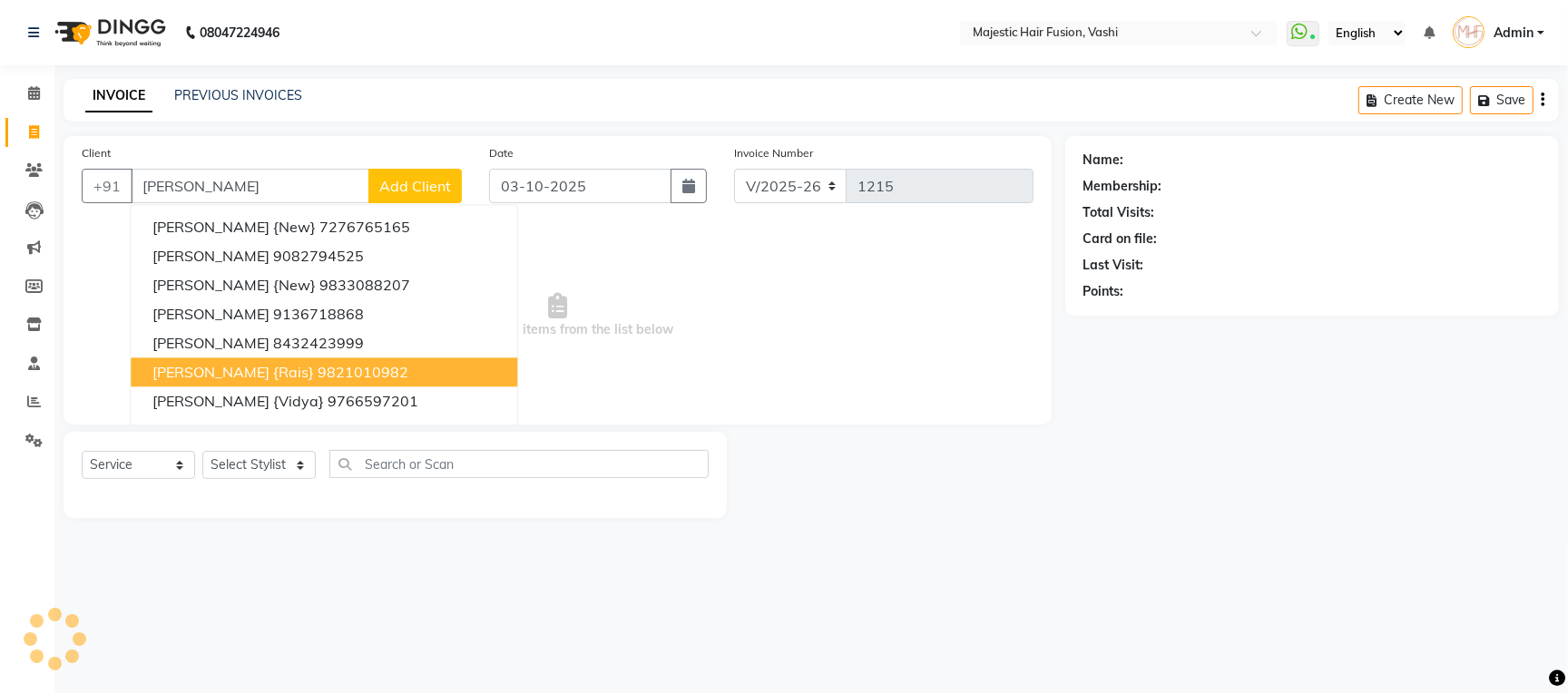
click at [369, 382] on button "[PERSON_NAME] {Rais} 9821010982" at bounding box center [324, 372] width 386 height 29
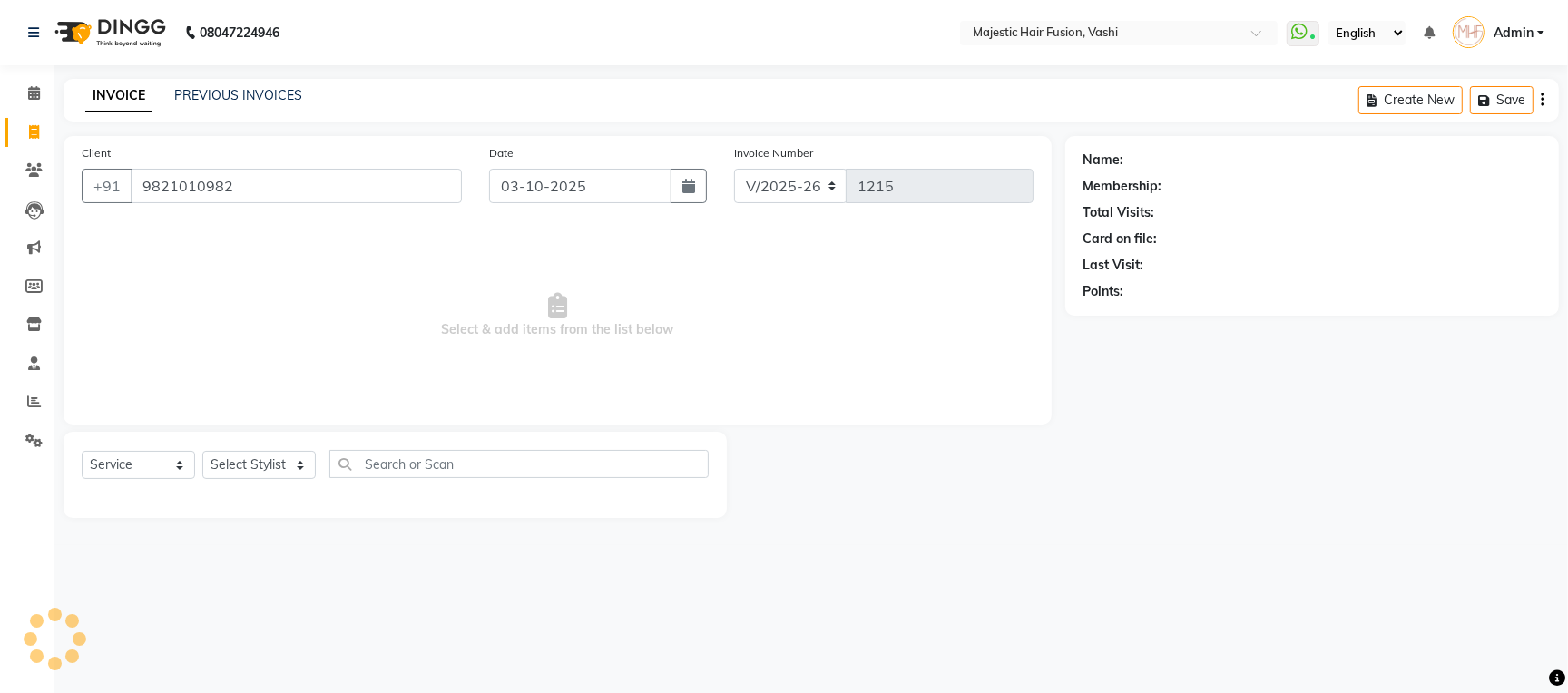
type input "9821010982"
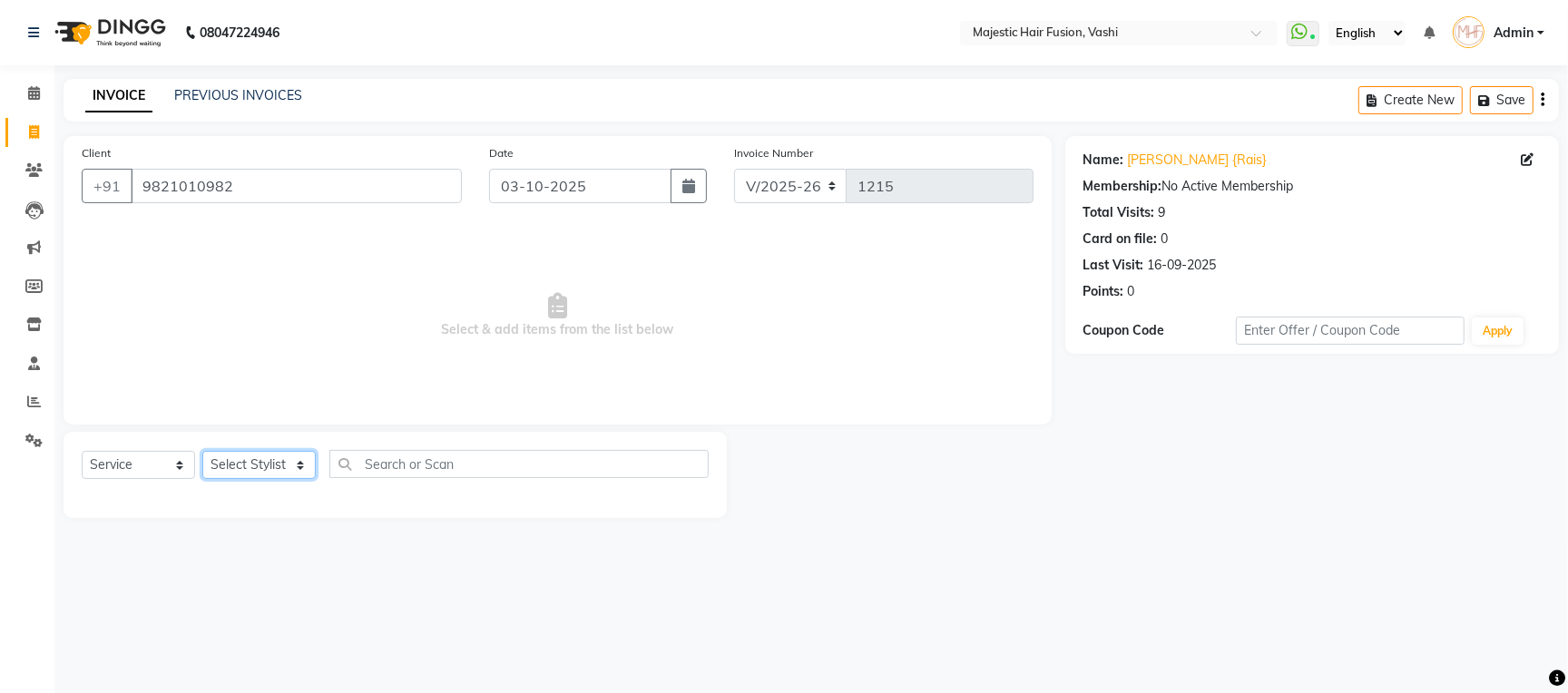
drag, startPoint x: 259, startPoint y: 472, endPoint x: 278, endPoint y: 460, distance: 22.5
click at [262, 472] on select "Select Stylist [PERSON_NAME] [PERSON_NAME] [PERSON_NAME] [PERSON_NAME] Raise [P…" at bounding box center [259, 465] width 113 height 28
select select "48869"
click at [202, 452] on select "Select Stylist [PERSON_NAME] [PERSON_NAME] [PERSON_NAME] [PERSON_NAME] Raise [P…" at bounding box center [259, 465] width 113 height 28
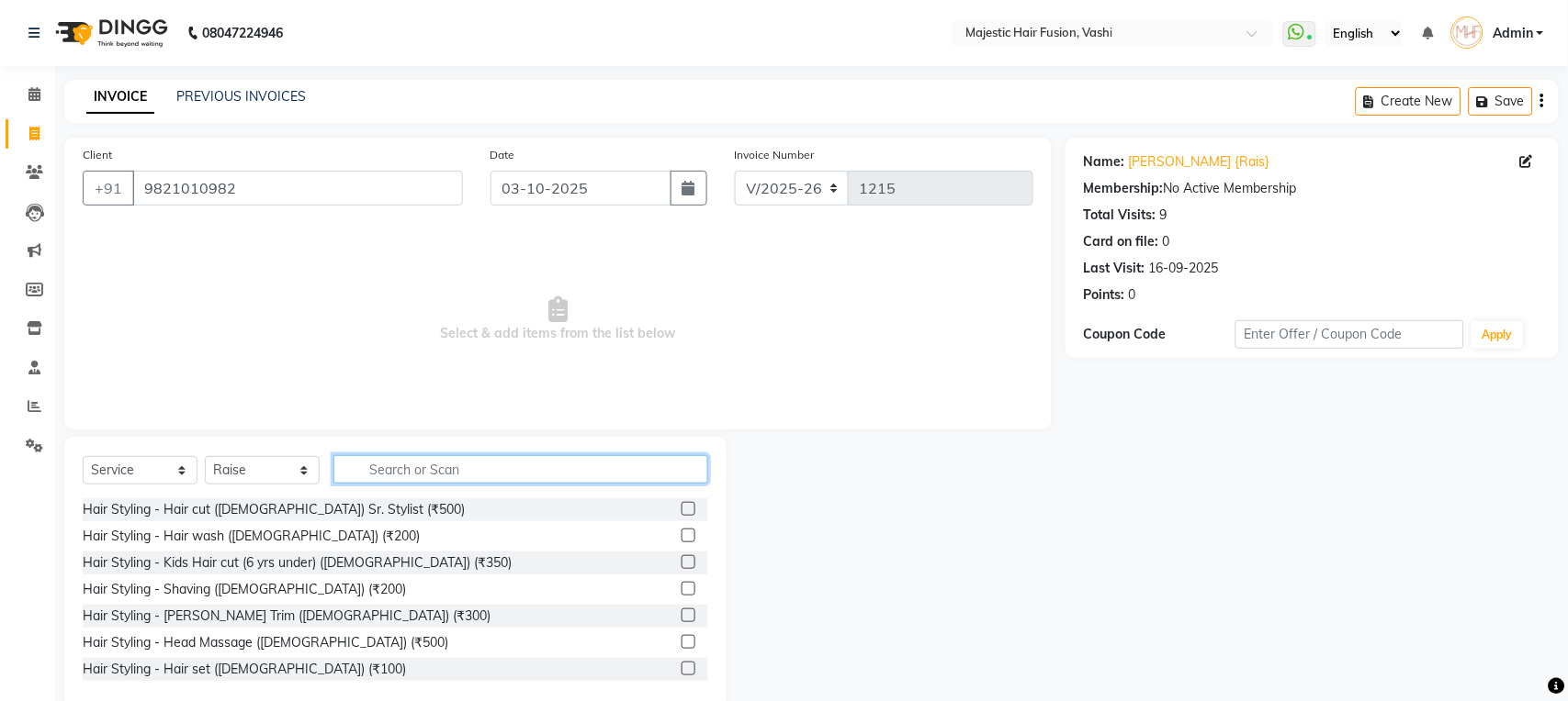
click at [417, 459] on input "text" at bounding box center [521, 469] width 374 height 29
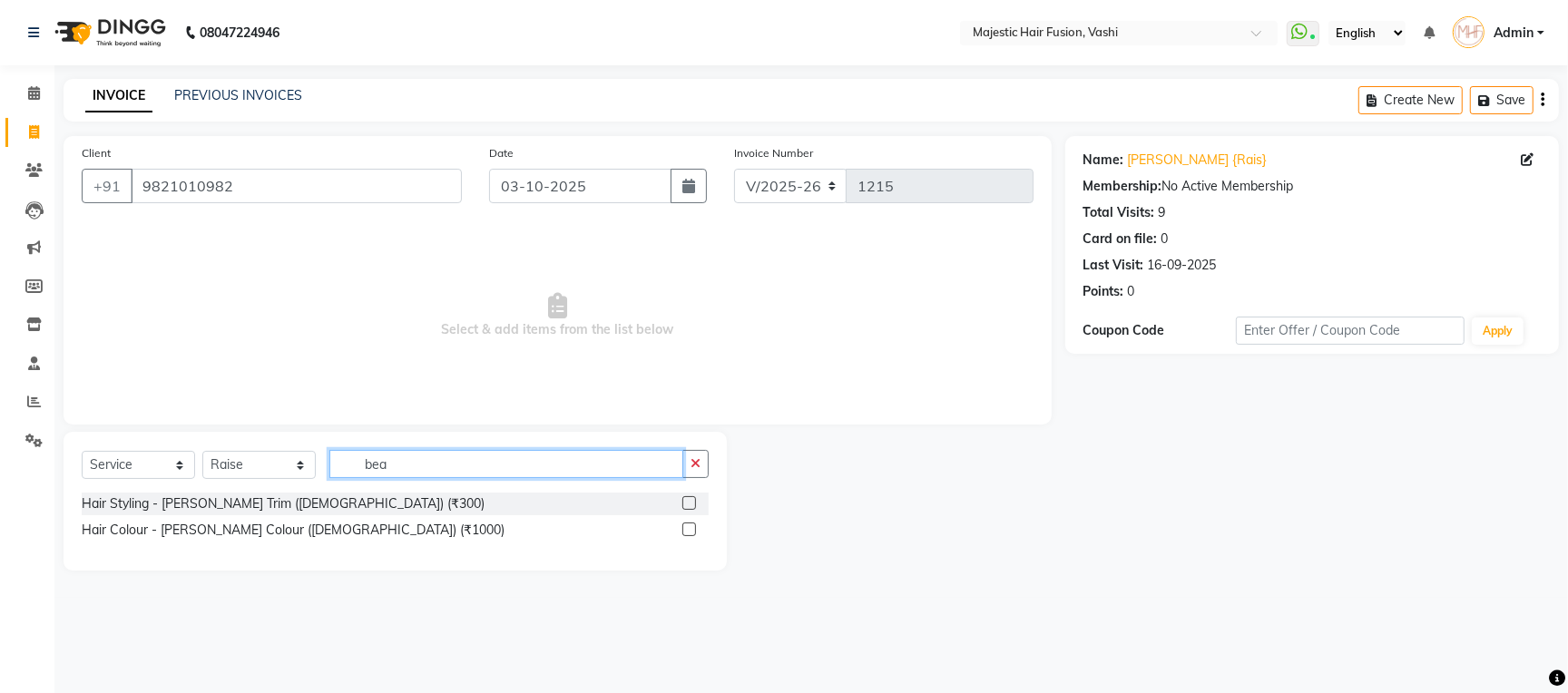
type input "bea"
click at [684, 500] on label at bounding box center [689, 504] width 14 height 14
click at [684, 500] on input "checkbox" at bounding box center [688, 505] width 12 height 12
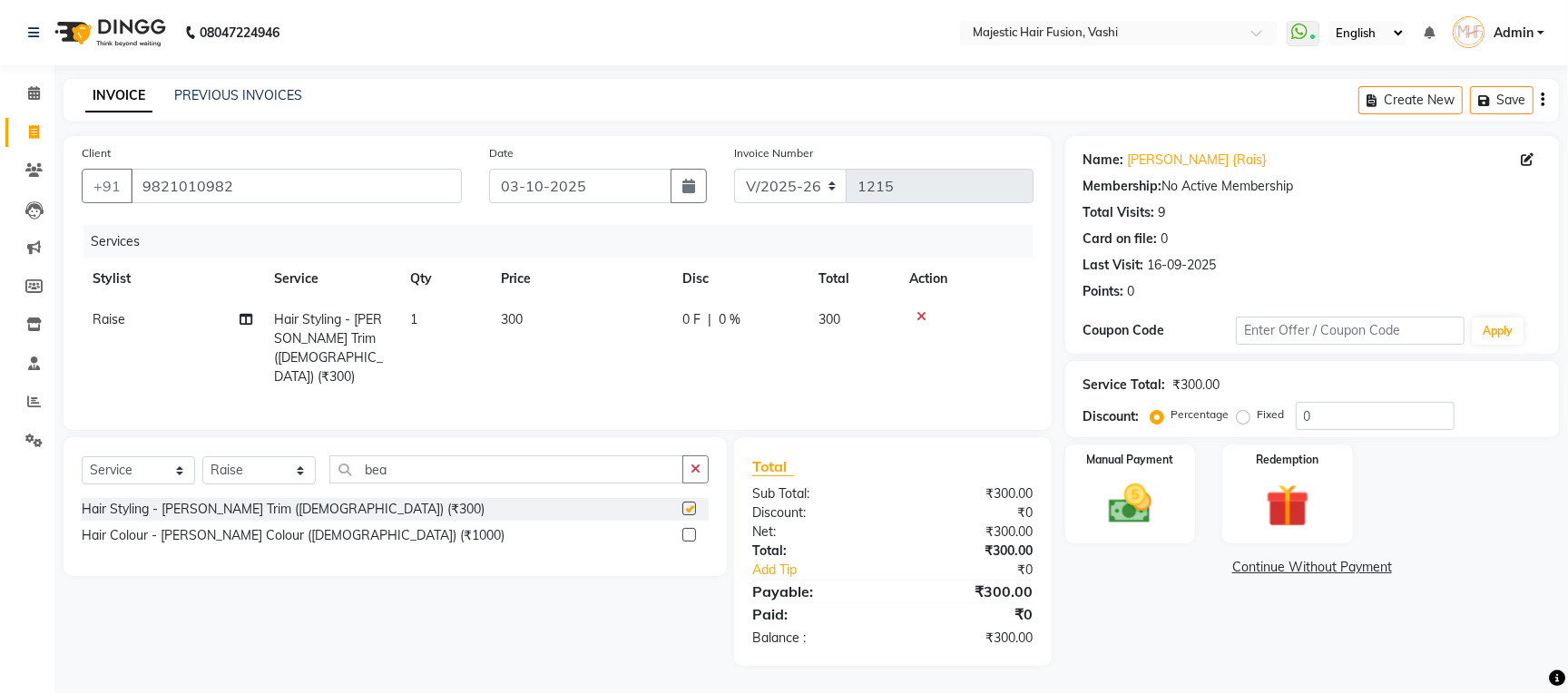
checkbox input "false"
click at [1121, 503] on img at bounding box center [1130, 504] width 73 height 52
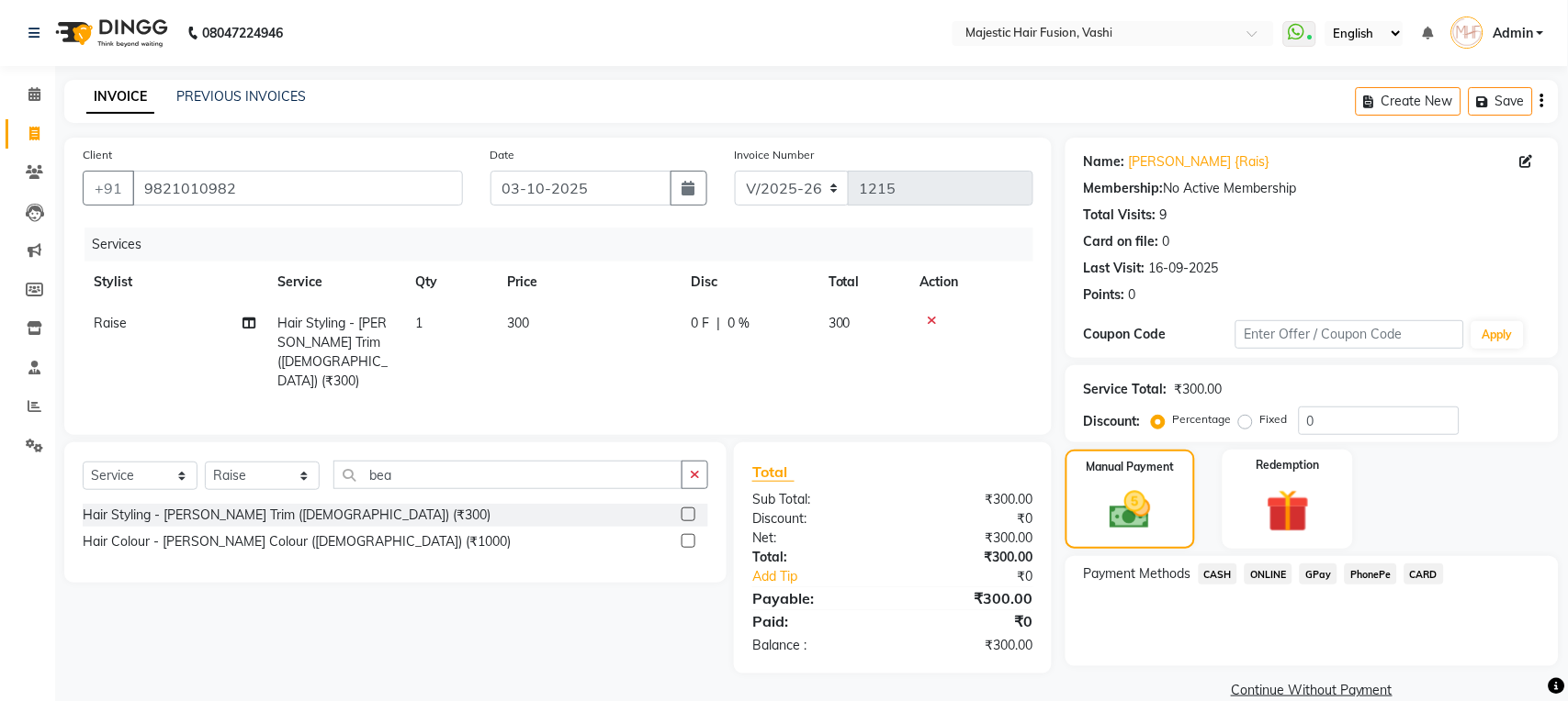
click at [1225, 568] on span "CASH" at bounding box center [1219, 574] width 40 height 21
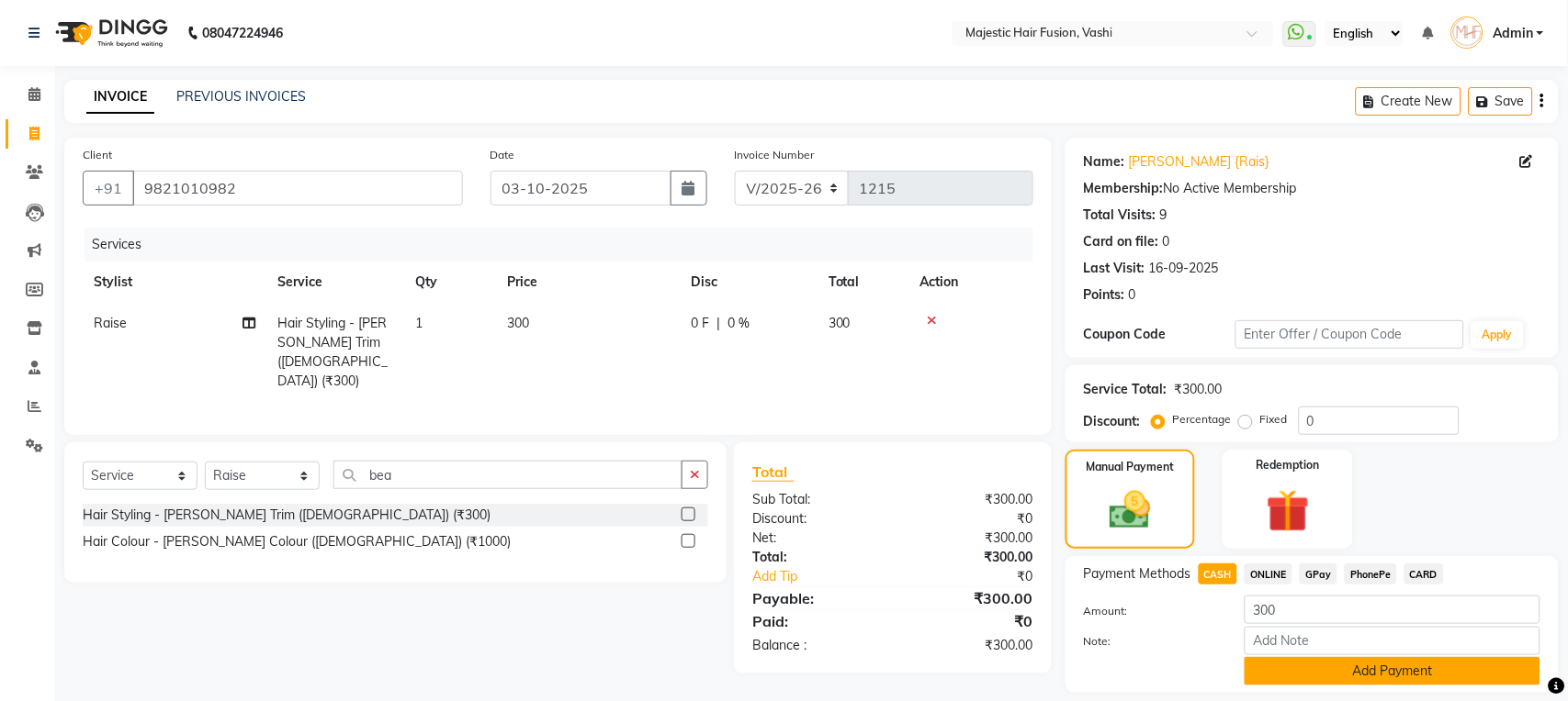
click at [1295, 670] on button "Add Payment" at bounding box center [1392, 671] width 295 height 29
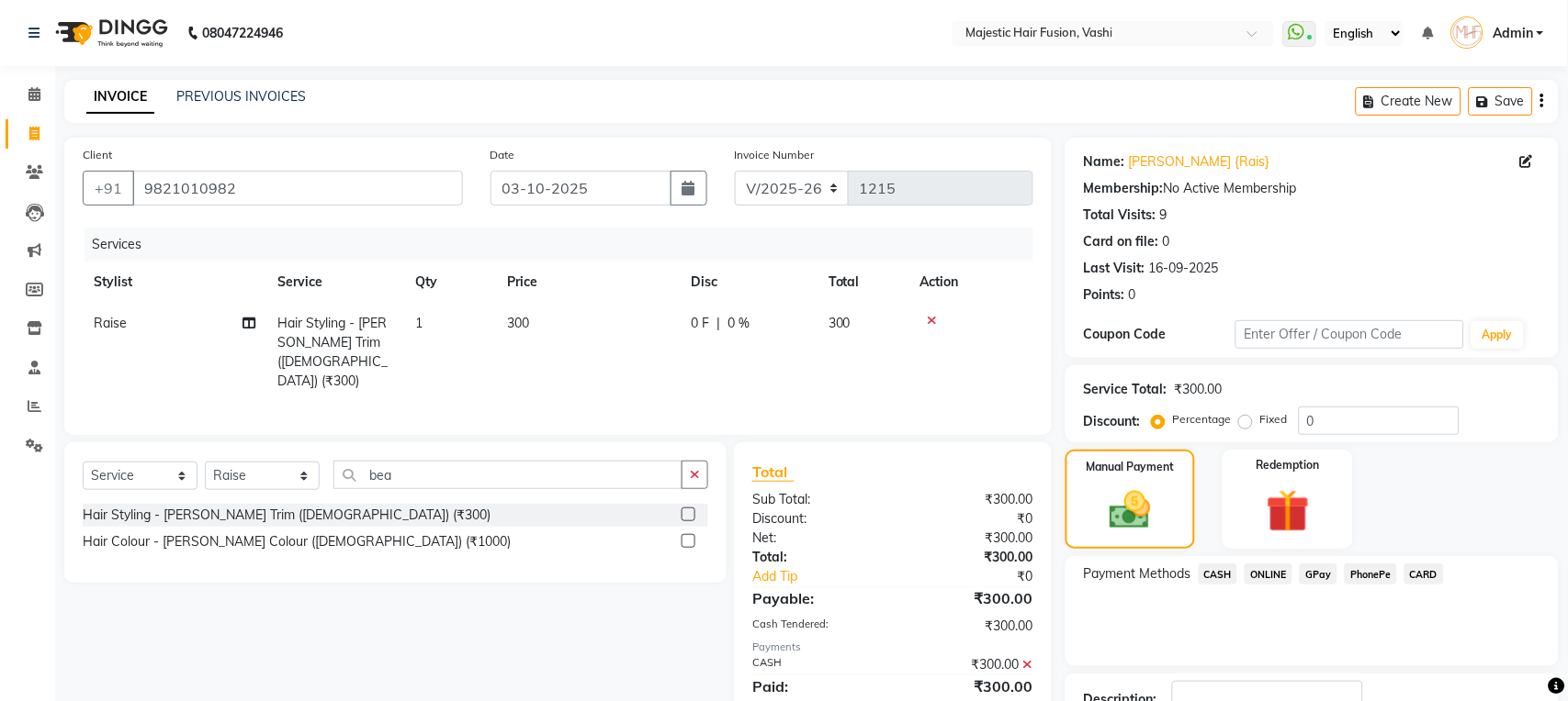
scroll to position [135, 0]
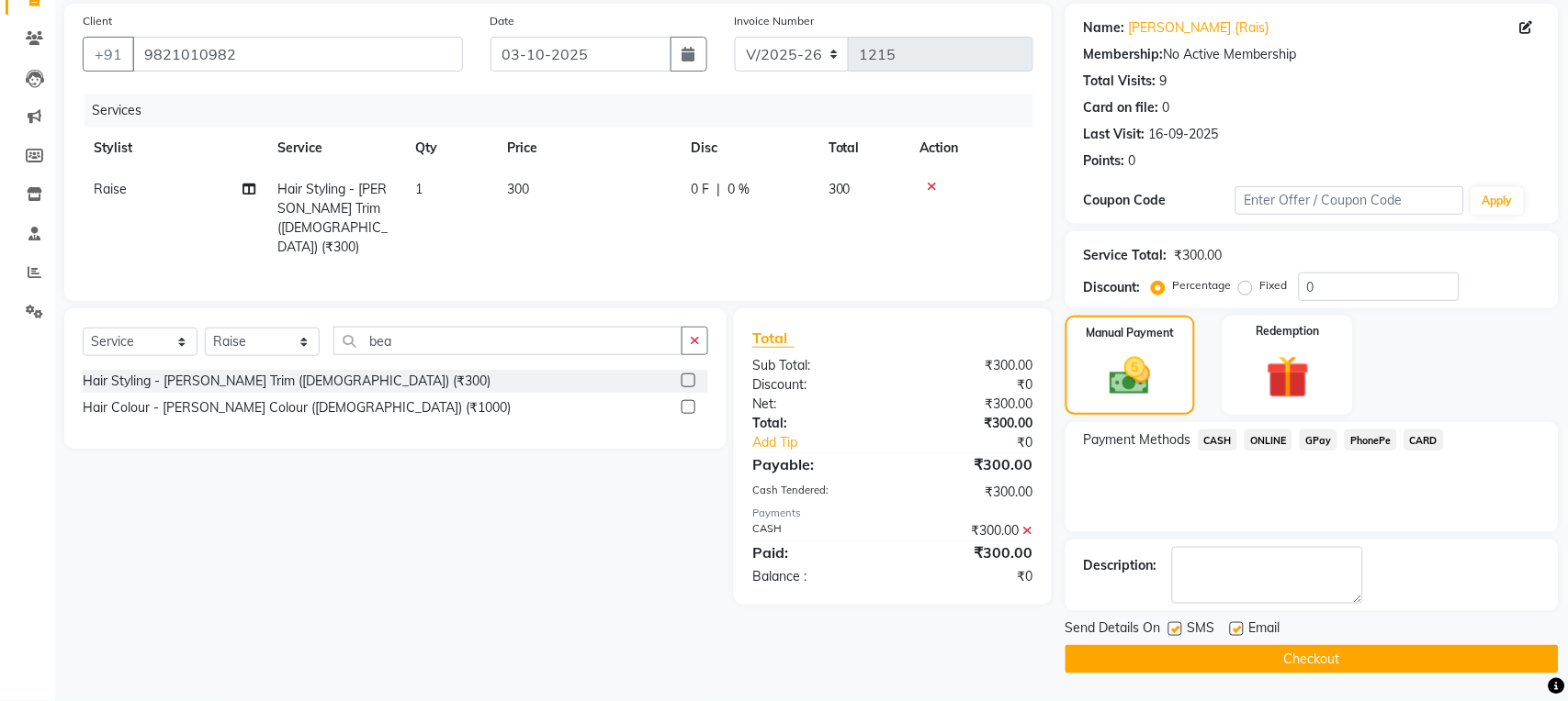
click at [1110, 671] on button "Checkout" at bounding box center [1312, 660] width 493 height 29
